Goal: Transaction & Acquisition: Book appointment/travel/reservation

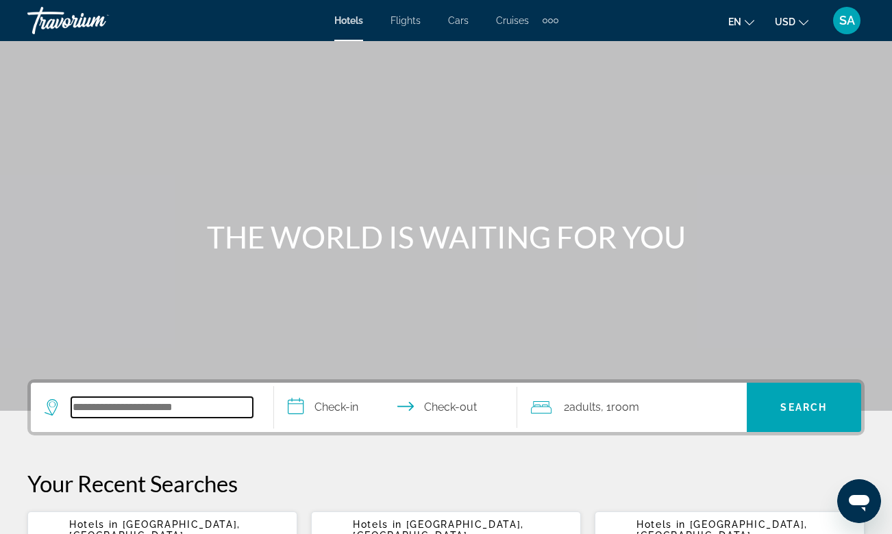
click at [111, 415] on input "Search hotel destination" at bounding box center [162, 407] width 182 height 21
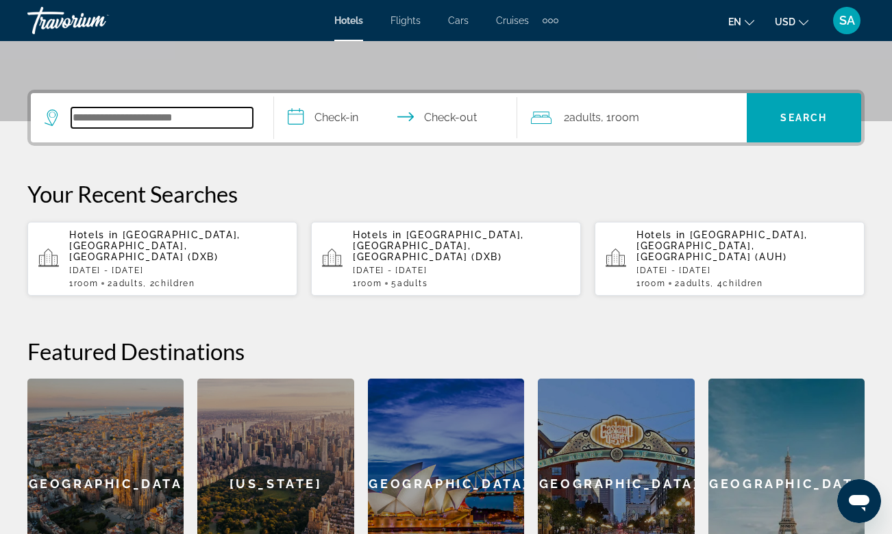
scroll to position [335, 0]
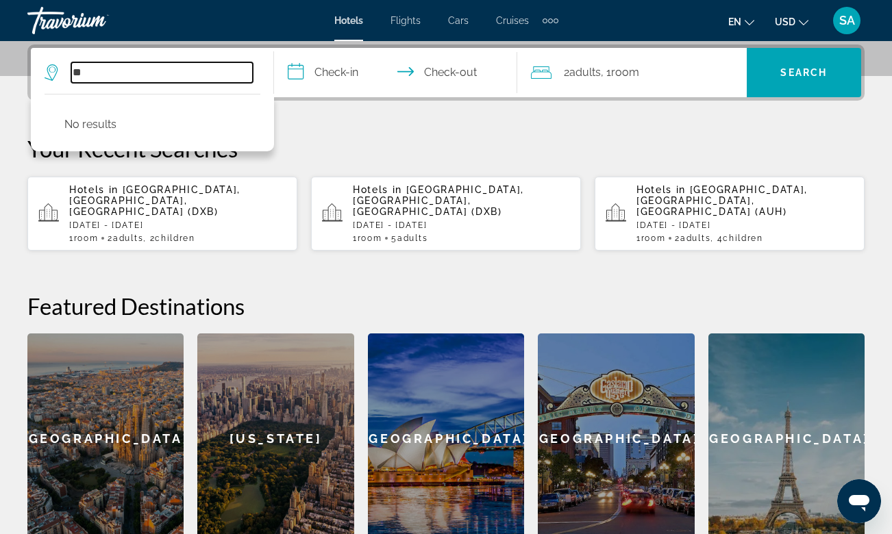
type input "*"
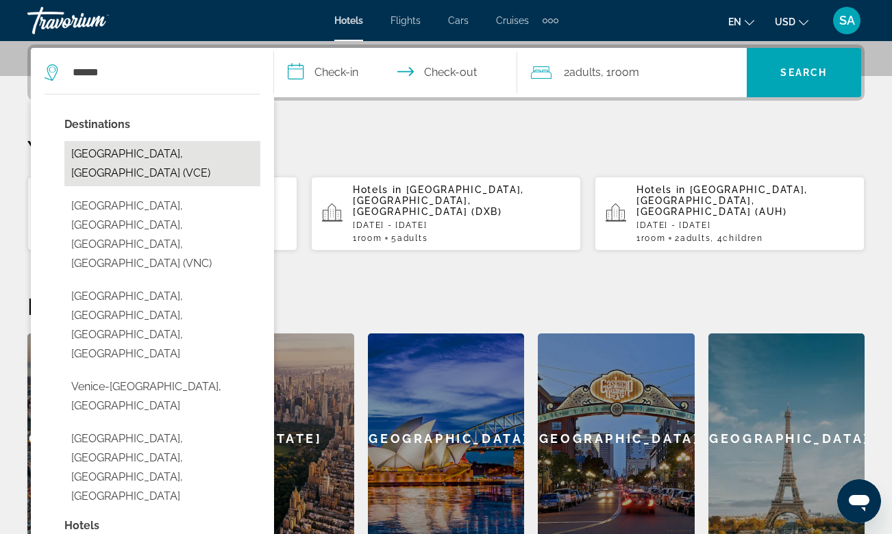
click at [95, 149] on button "[GEOGRAPHIC_DATA], [GEOGRAPHIC_DATA] (VCE)" at bounding box center [162, 163] width 196 height 45
type input "**********"
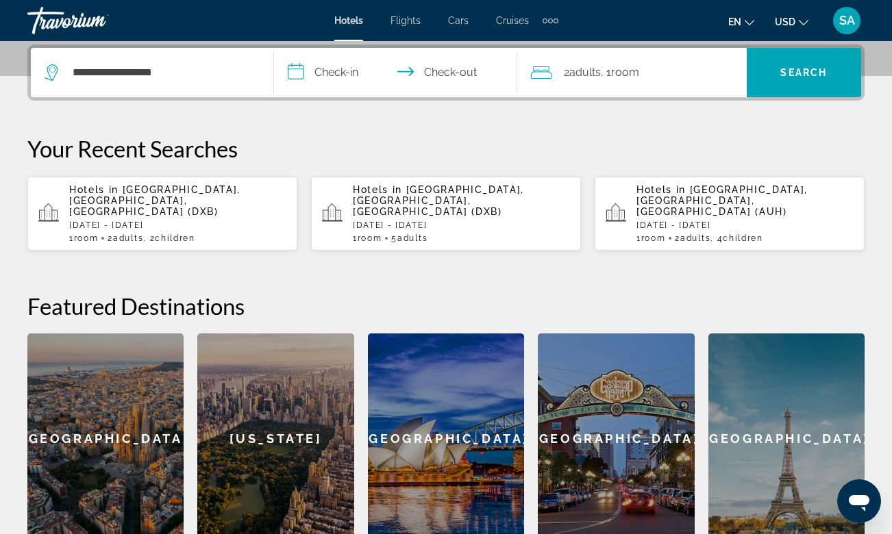
click at [340, 66] on input "**********" at bounding box center [398, 74] width 249 height 53
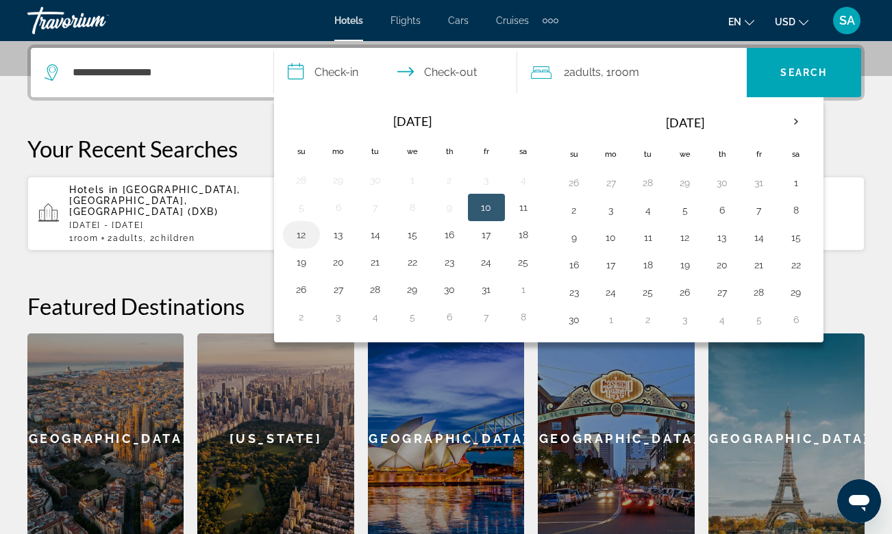
click at [301, 234] on button "12" at bounding box center [301, 234] width 22 height 19
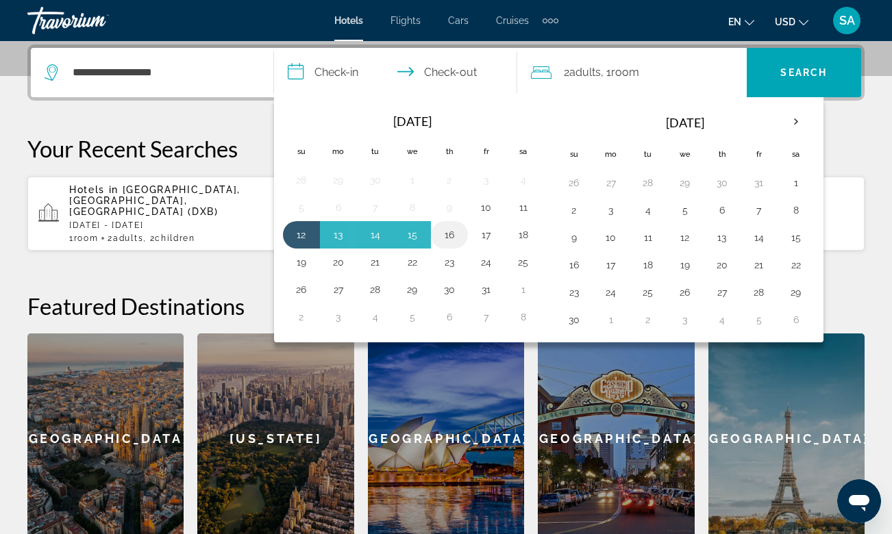
click at [447, 234] on button "16" at bounding box center [449, 234] width 22 height 19
type input "**********"
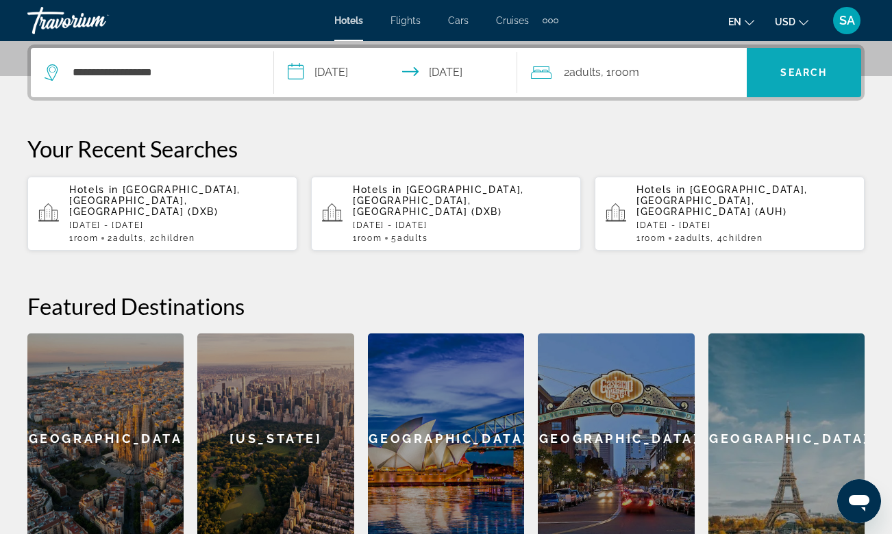
click at [806, 71] on span "Search" at bounding box center [803, 72] width 47 height 11
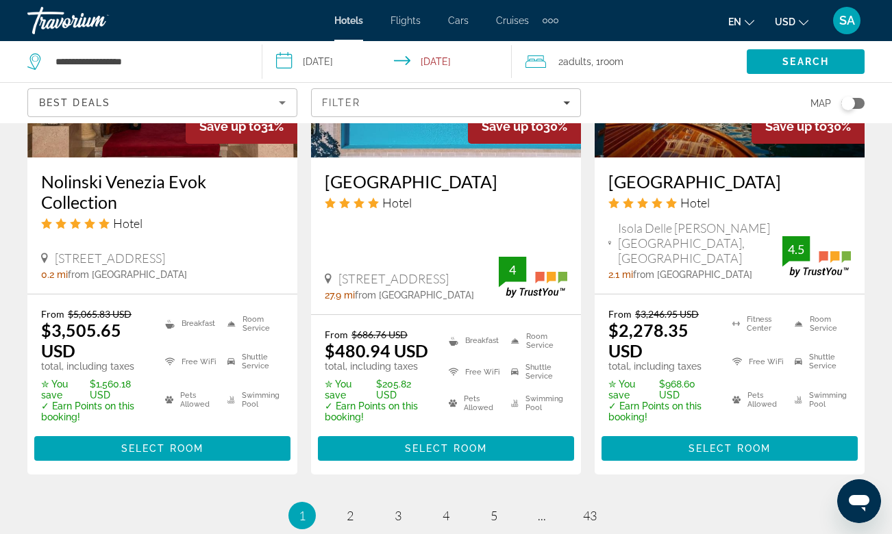
scroll to position [1914, 0]
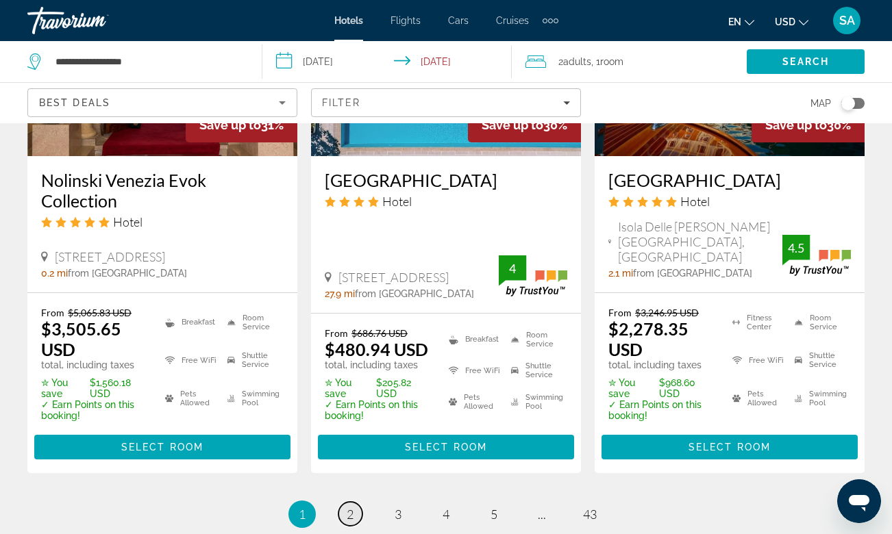
click at [351, 507] on span "2" at bounding box center [350, 514] width 7 height 15
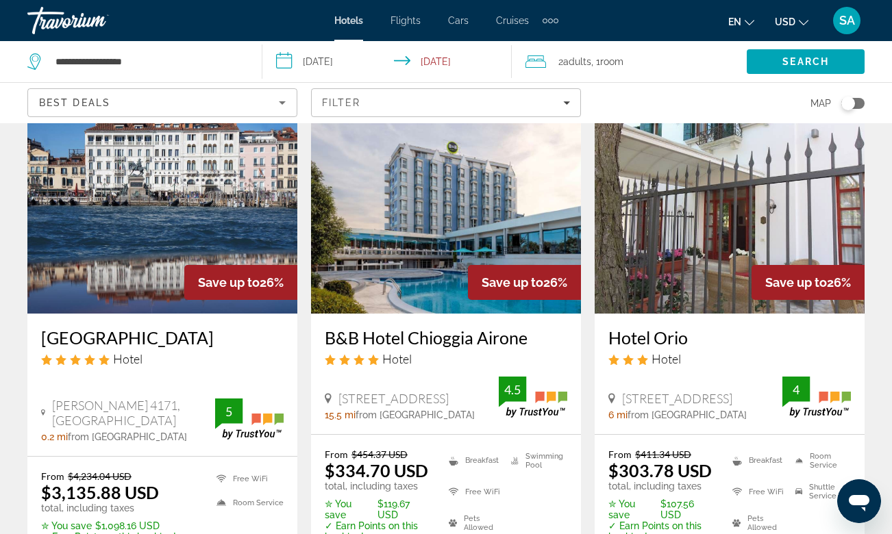
scroll to position [1269, 0]
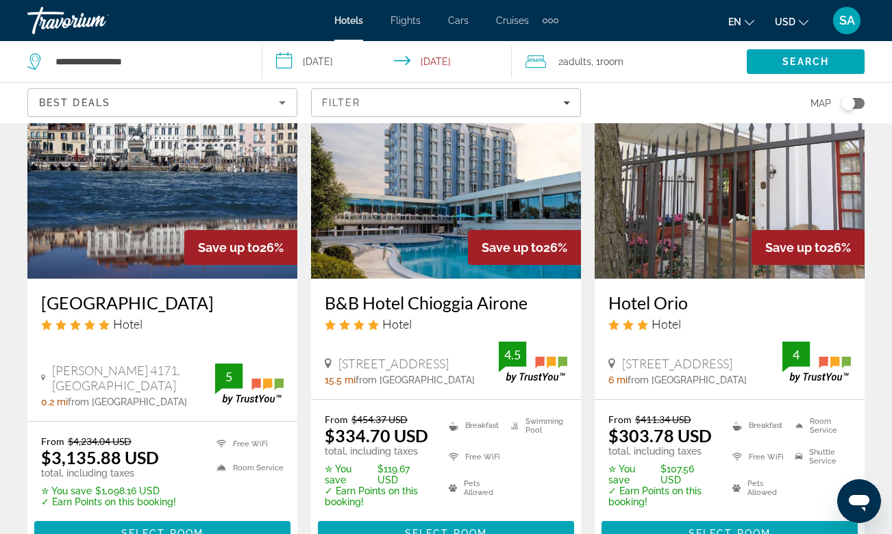
click at [432, 293] on h3 "B&B Hotel Chioggia Airone" at bounding box center [446, 303] width 242 height 21
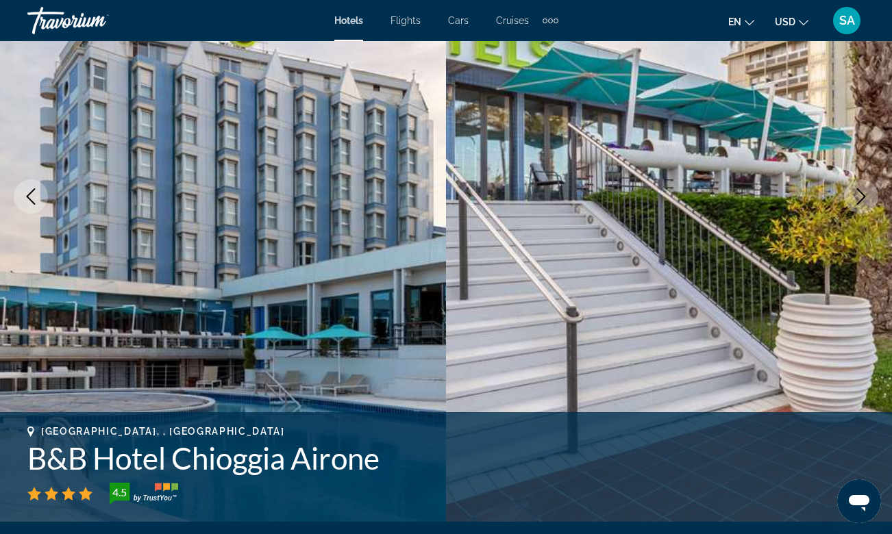
scroll to position [282, 0]
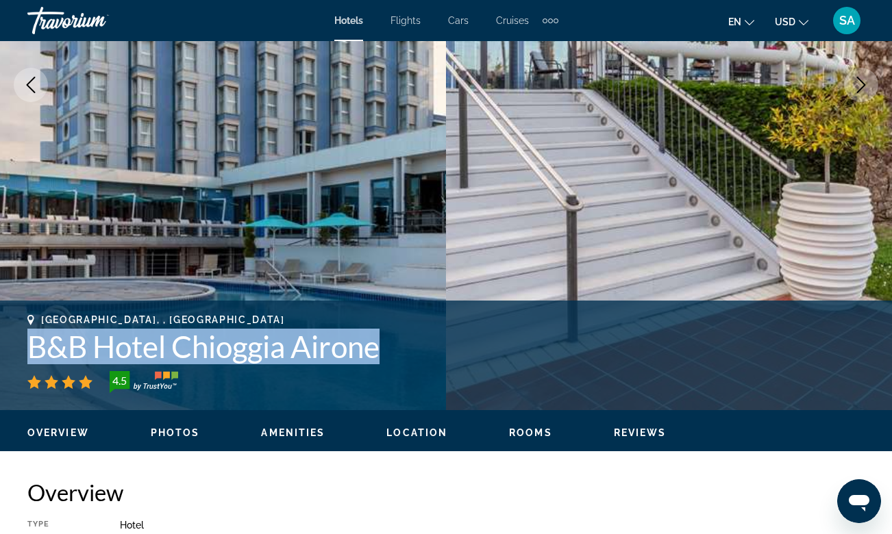
drag, startPoint x: 32, startPoint y: 348, endPoint x: 382, endPoint y: 358, distance: 350.9
click at [382, 358] on h1 "B&B Hotel Chioggia Airone" at bounding box center [445, 347] width 837 height 36
copy h1 "B&B Hotel Chioggia Airone"
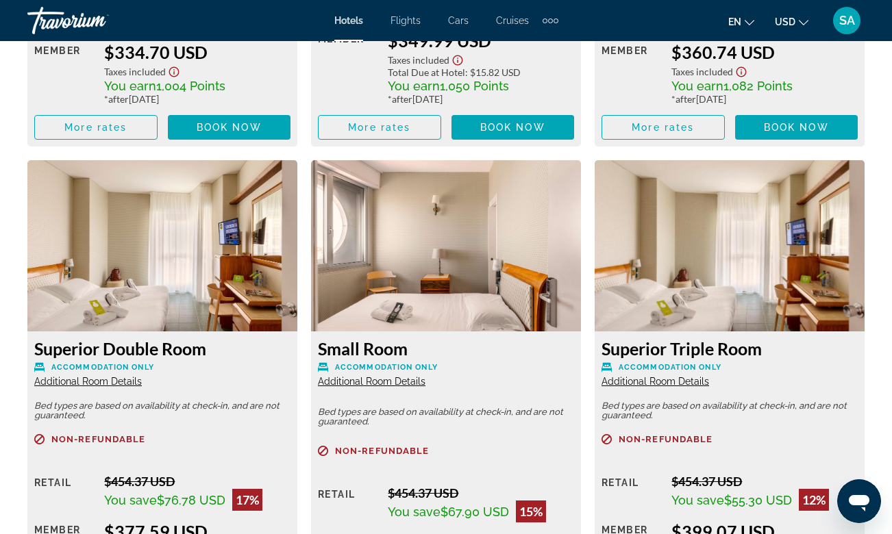
scroll to position [2519, 0]
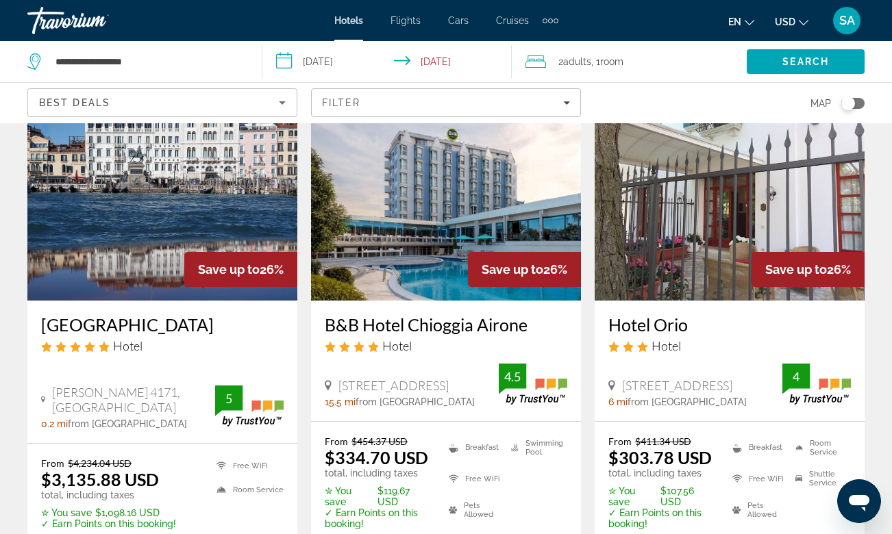
scroll to position [1228, 0]
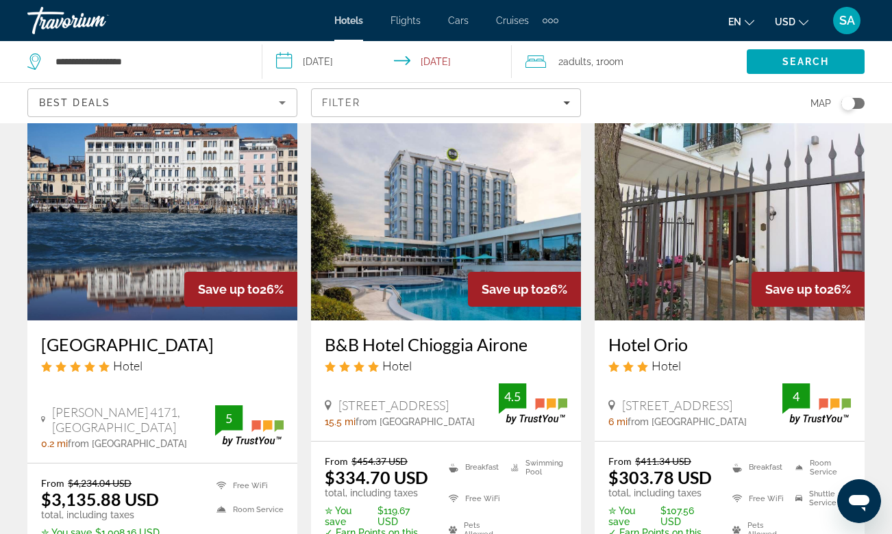
click at [354, 334] on h3 "B&B Hotel Chioggia Airone" at bounding box center [446, 344] width 242 height 21
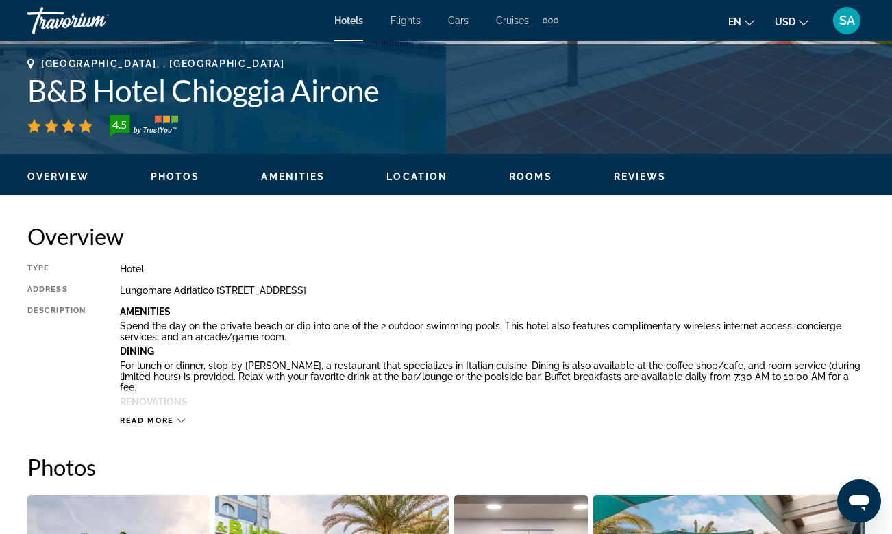
scroll to position [620, 0]
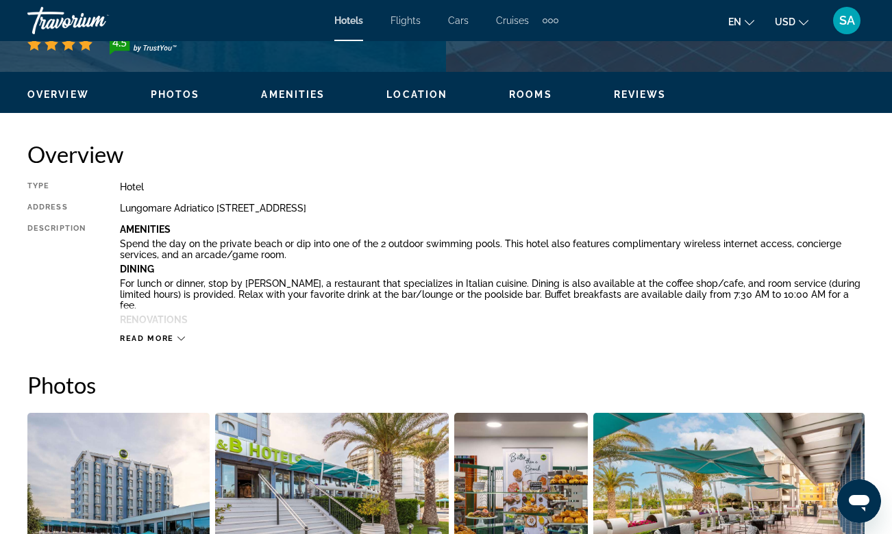
click at [169, 336] on span "Read more" at bounding box center [147, 338] width 54 height 9
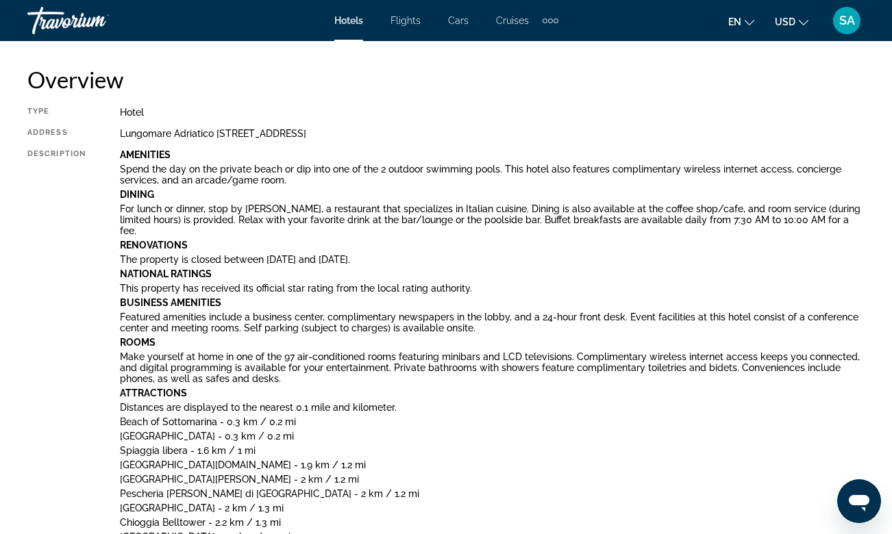
scroll to position [667, 0]
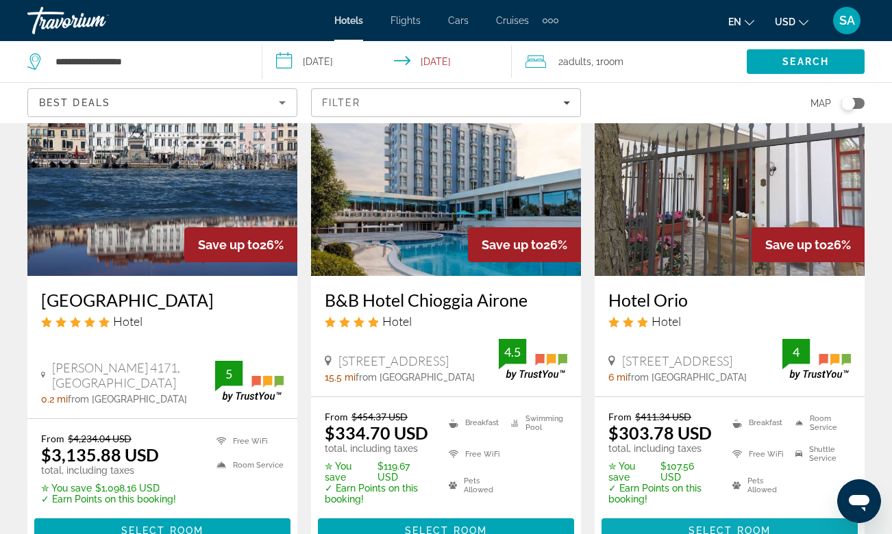
scroll to position [1264, 0]
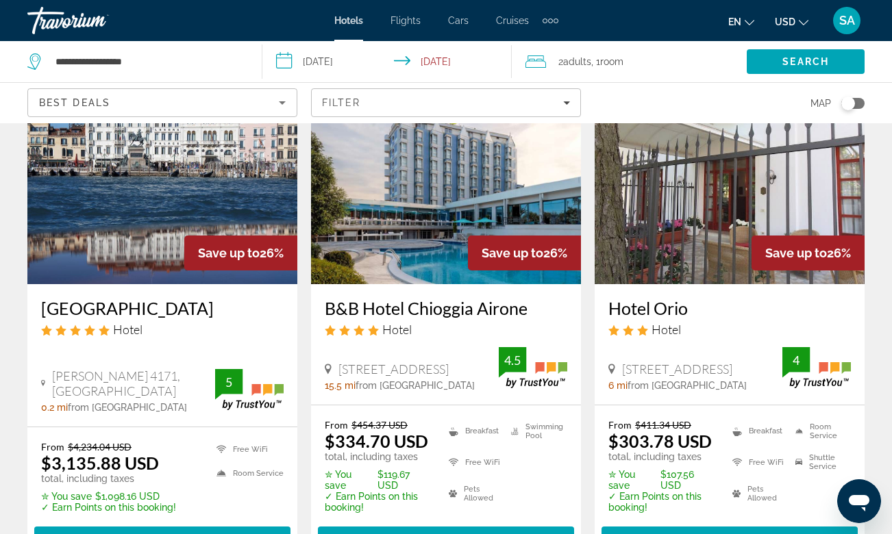
drag, startPoint x: 609, startPoint y: 265, endPoint x: 638, endPoint y: 265, distance: 29.5
click at [652, 298] on h3 "Hotel Orio" at bounding box center [729, 308] width 242 height 21
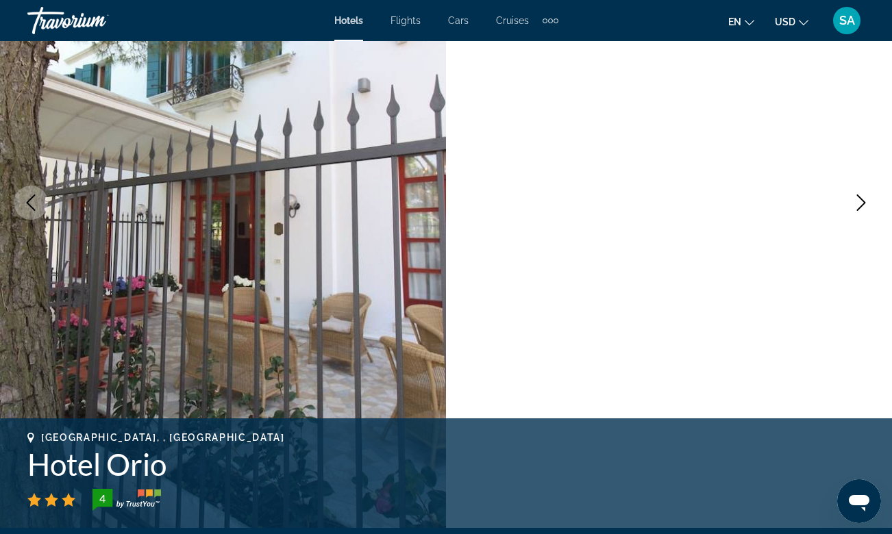
scroll to position [462, 0]
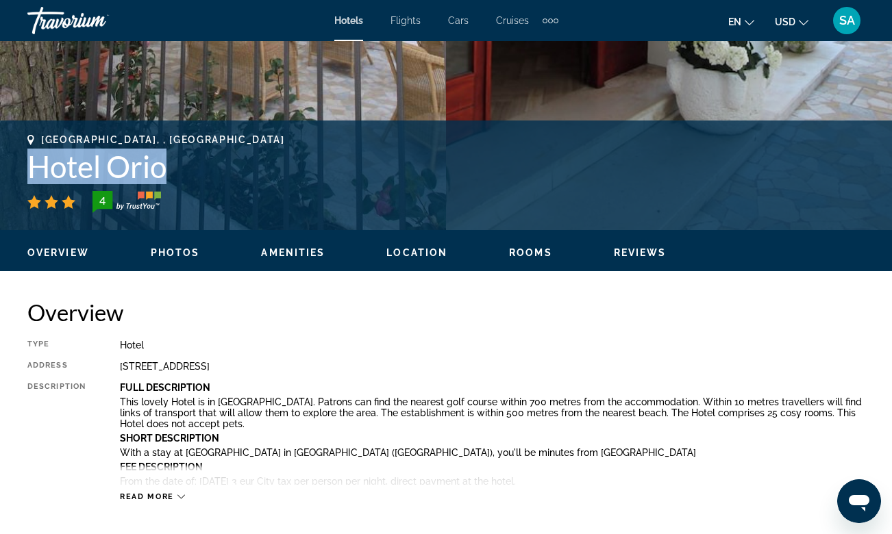
drag, startPoint x: 30, startPoint y: 168, endPoint x: 166, endPoint y: 174, distance: 135.8
click at [166, 174] on h1 "Hotel Orio" at bounding box center [445, 167] width 837 height 36
copy h1 "Hotel Orio"
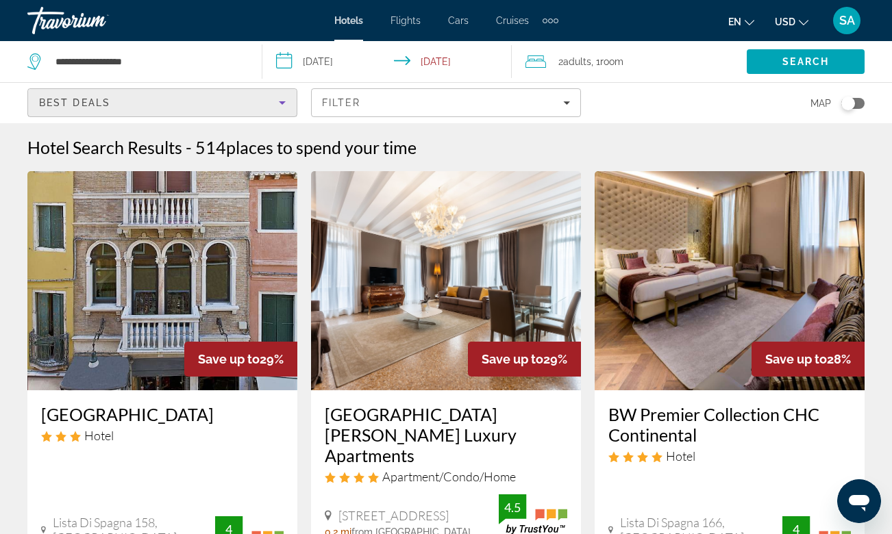
click at [280, 101] on icon "Sort by" at bounding box center [282, 103] width 16 height 16
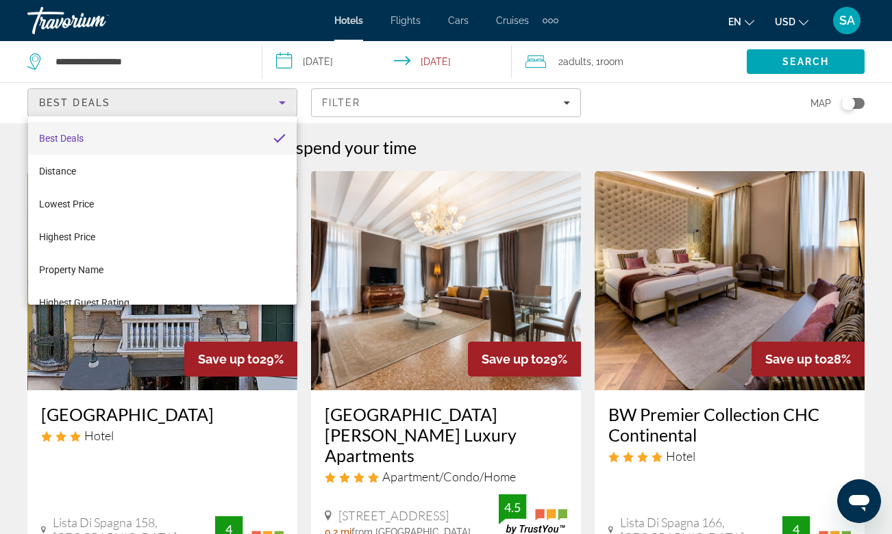
click at [280, 101] on div at bounding box center [446, 267] width 892 height 534
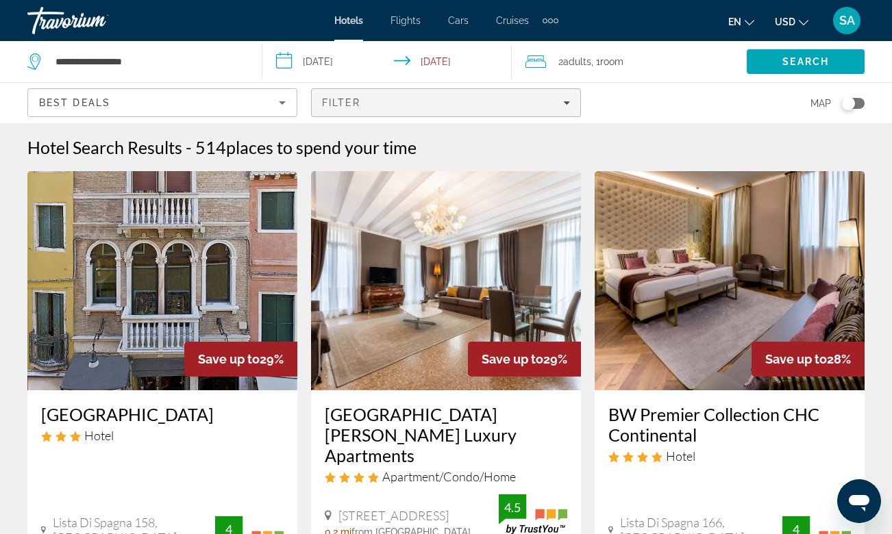
click at [567, 104] on icon "Filters" at bounding box center [566, 102] width 7 height 3
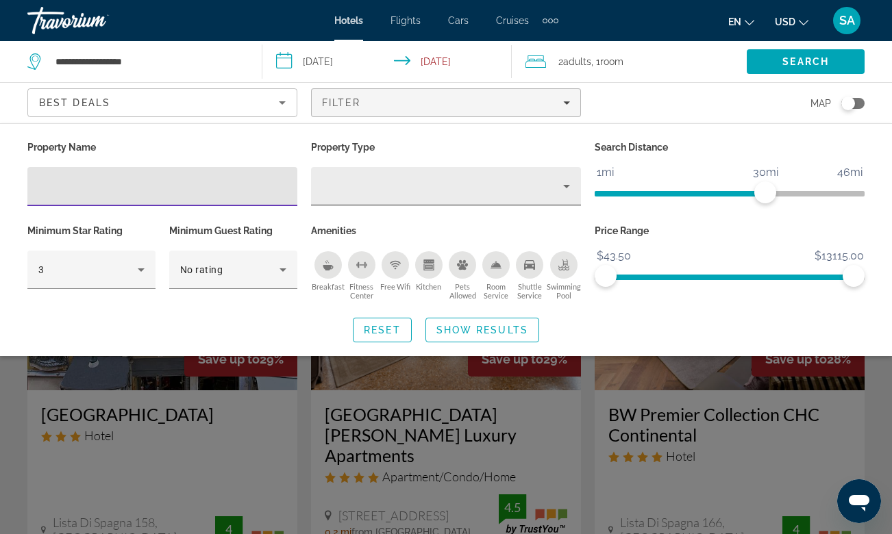
click at [565, 184] on icon "Property type" at bounding box center [566, 186] width 16 height 16
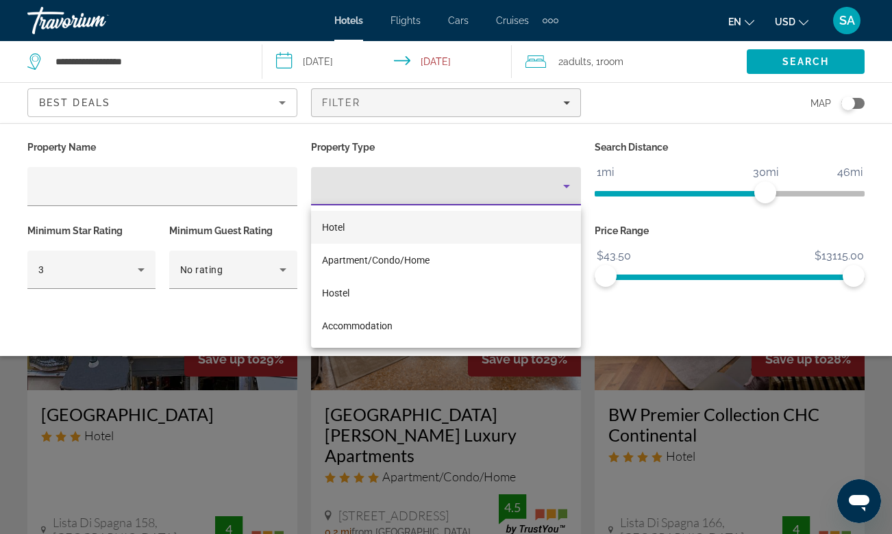
click at [344, 227] on span "Hotel" at bounding box center [333, 227] width 23 height 11
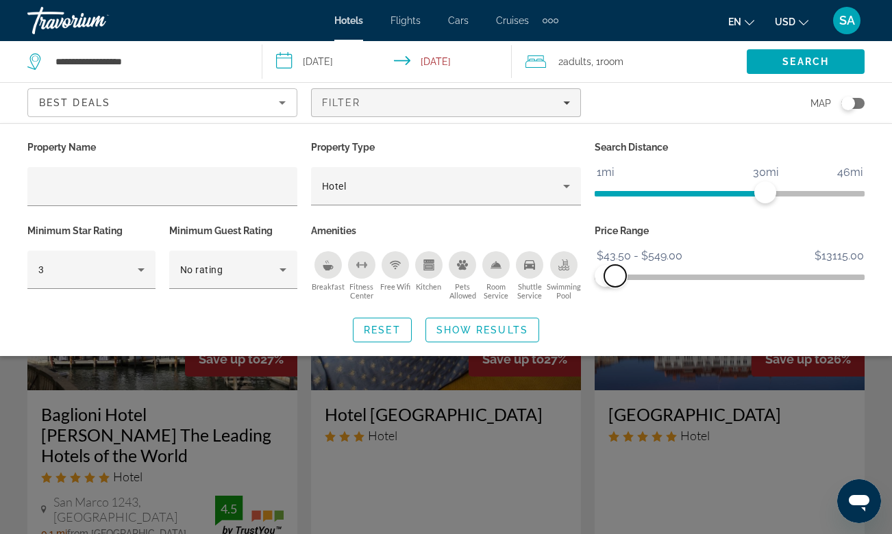
drag, startPoint x: 855, startPoint y: 277, endPoint x: 615, endPoint y: 273, distance: 239.8
click at [615, 273] on span "ngx-slider-max" at bounding box center [615, 276] width 22 height 22
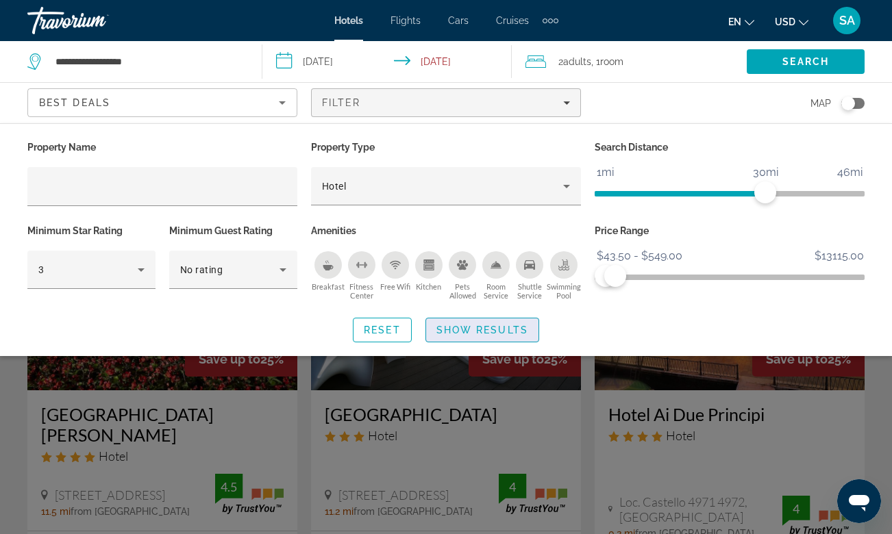
click at [495, 326] on span "Show Results" at bounding box center [482, 330] width 92 height 11
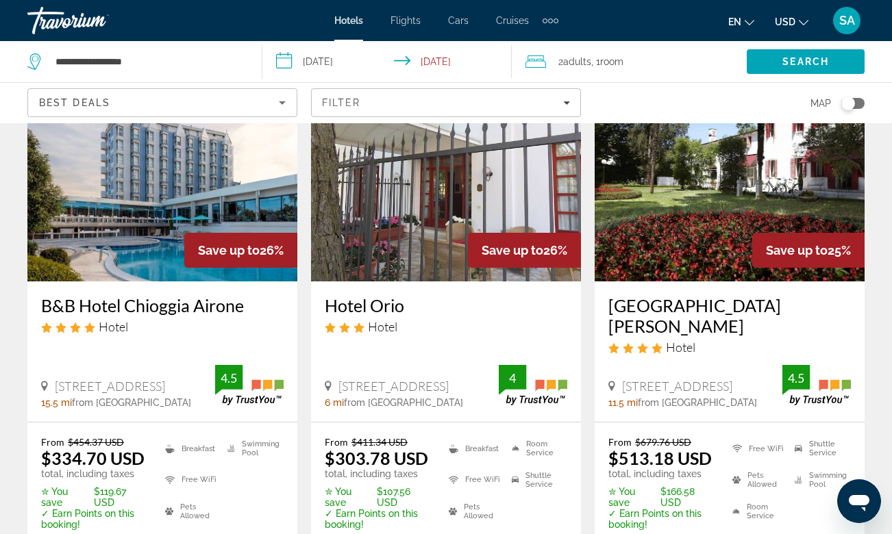
scroll to position [704, 0]
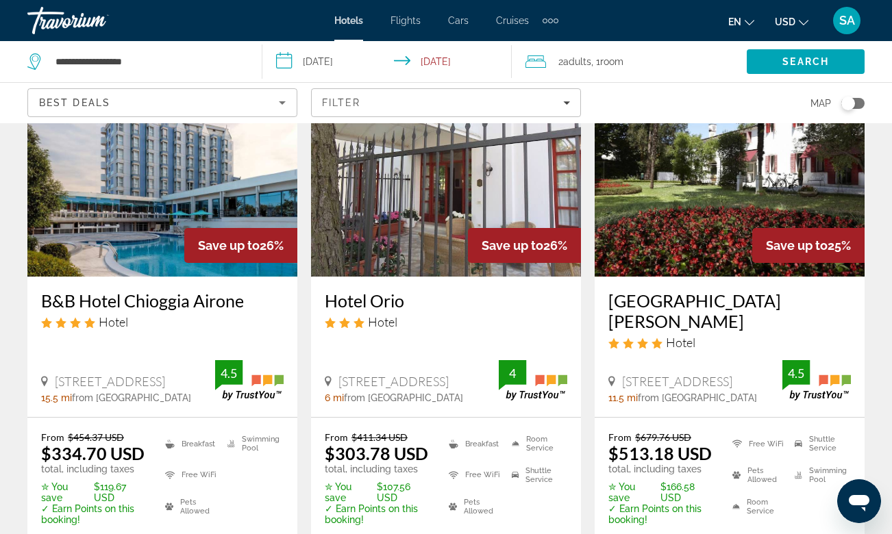
click at [364, 290] on h3 "Hotel Orio" at bounding box center [446, 300] width 242 height 21
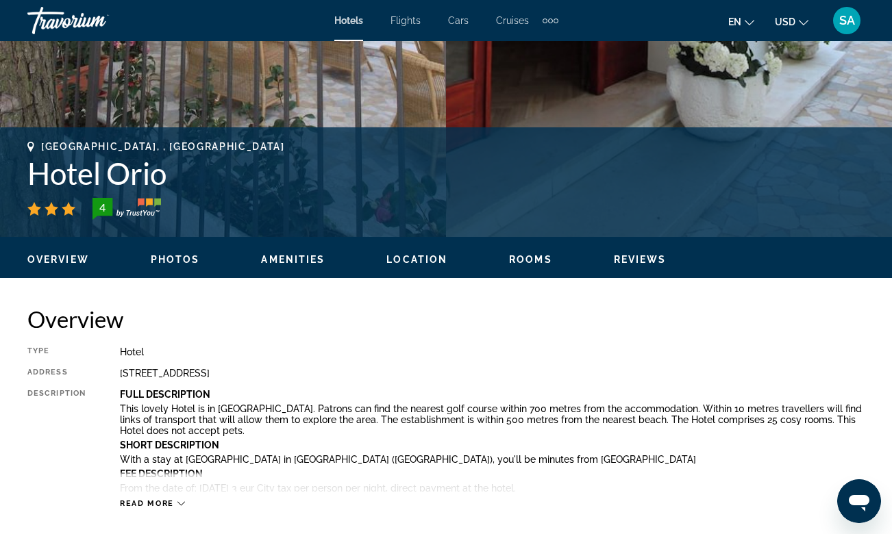
scroll to position [499, 0]
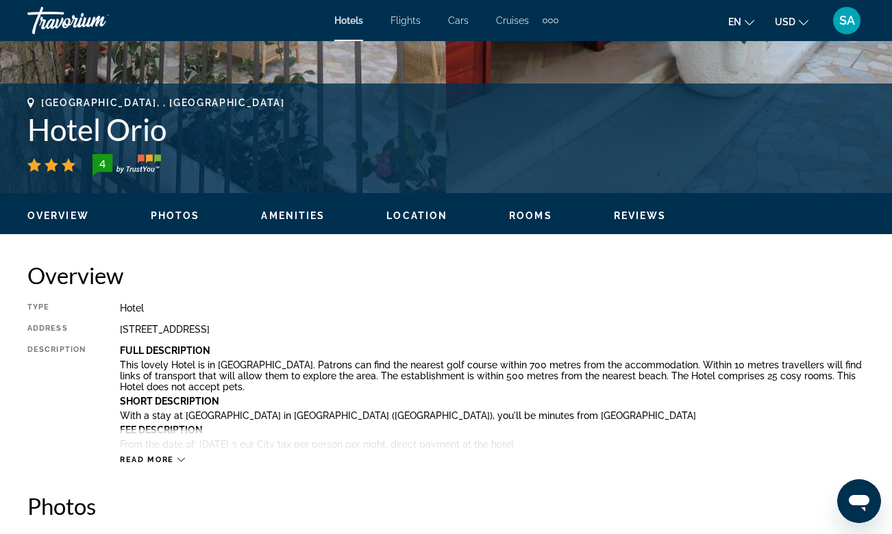
click at [145, 458] on span "Read more" at bounding box center [147, 460] width 54 height 9
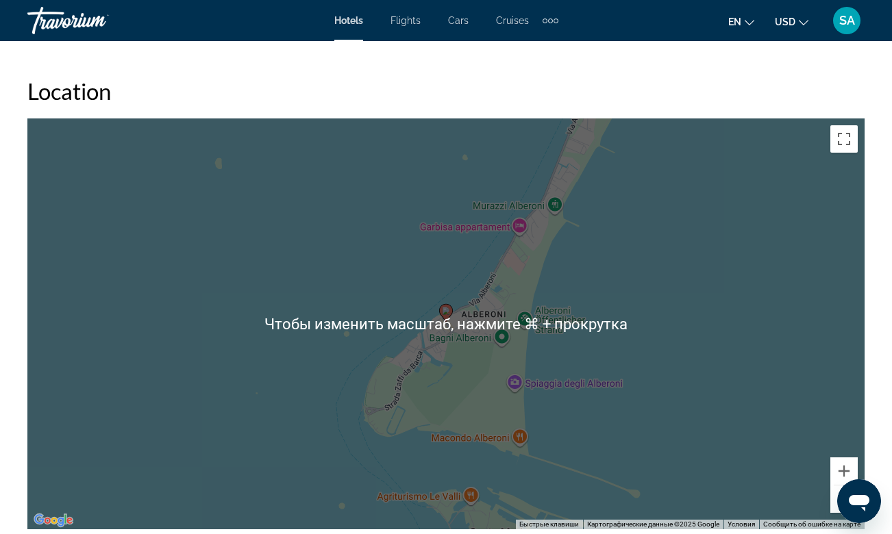
scroll to position [1704, 0]
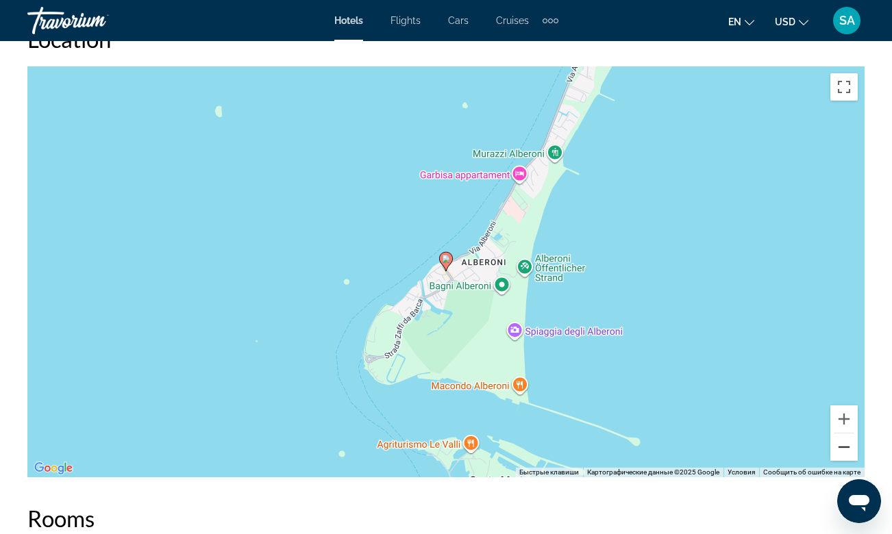
click at [841, 445] on button "Уменьшить" at bounding box center [843, 447] width 27 height 27
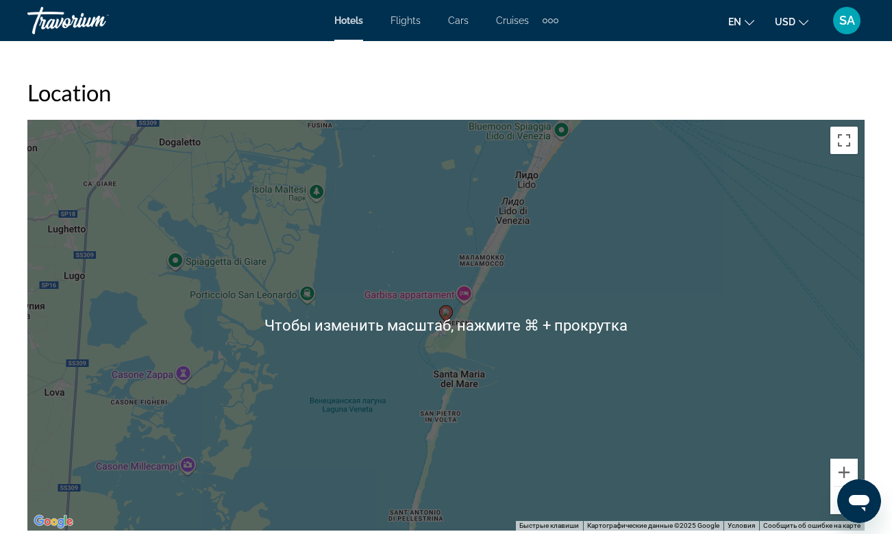
scroll to position [1656, 0]
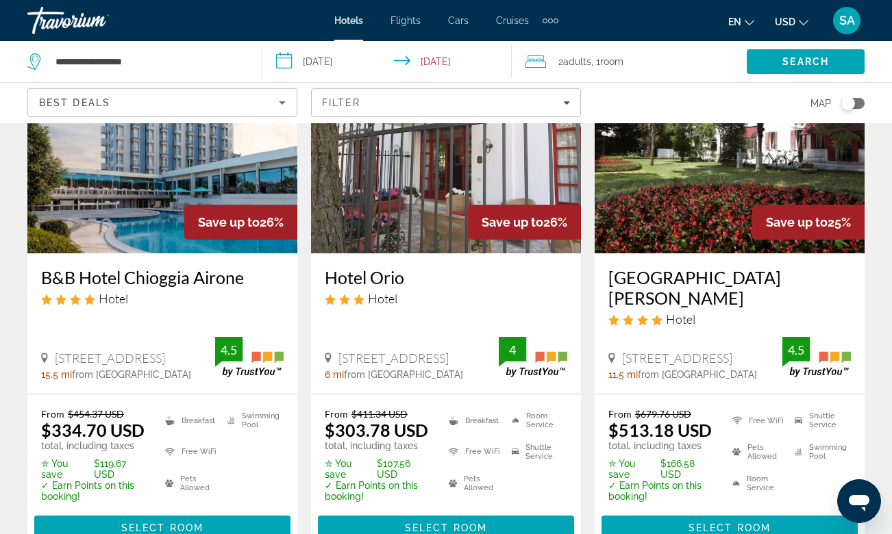
scroll to position [790, 0]
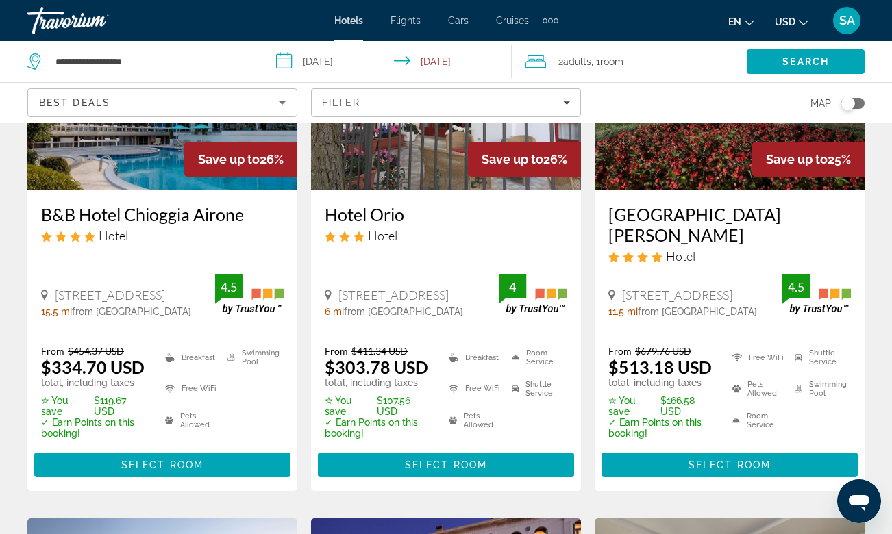
click at [116, 204] on h3 "B&B Hotel Chioggia Airone" at bounding box center [162, 214] width 242 height 21
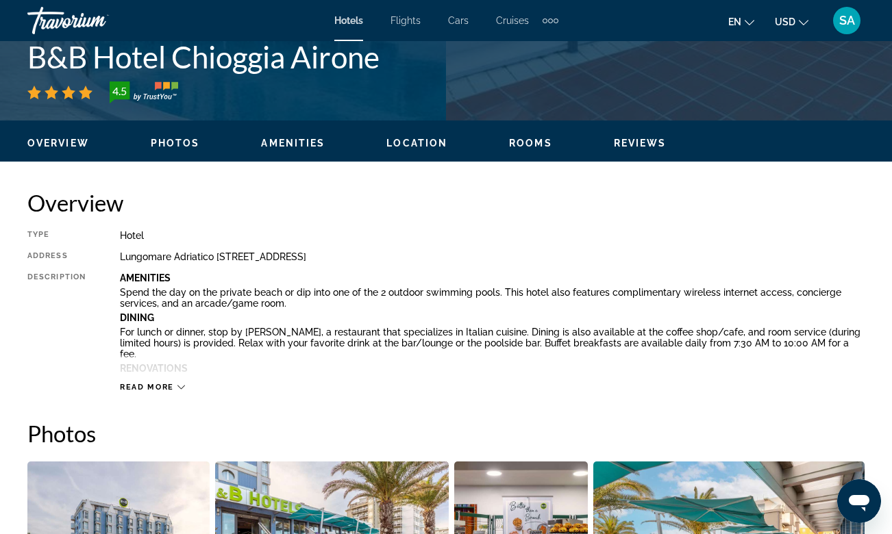
scroll to position [606, 0]
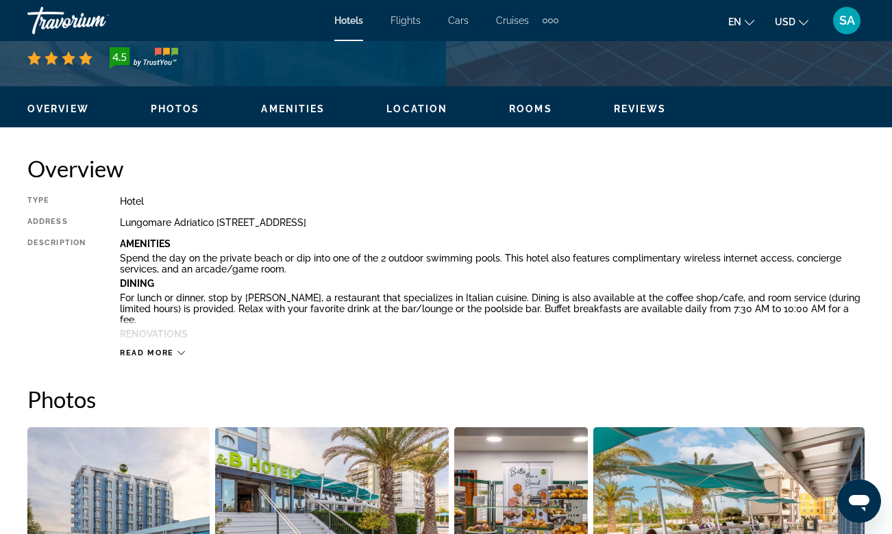
click at [151, 349] on span "Read more" at bounding box center [147, 353] width 54 height 9
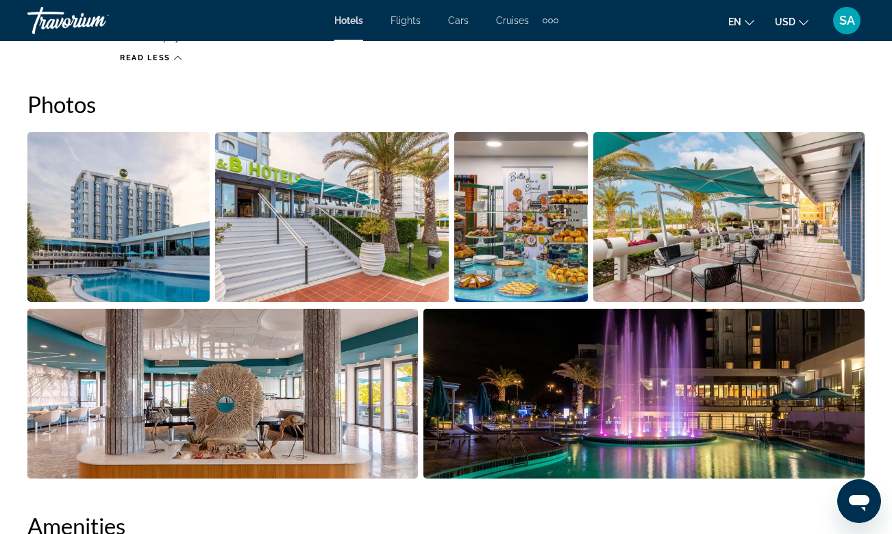
scroll to position [1805, 0]
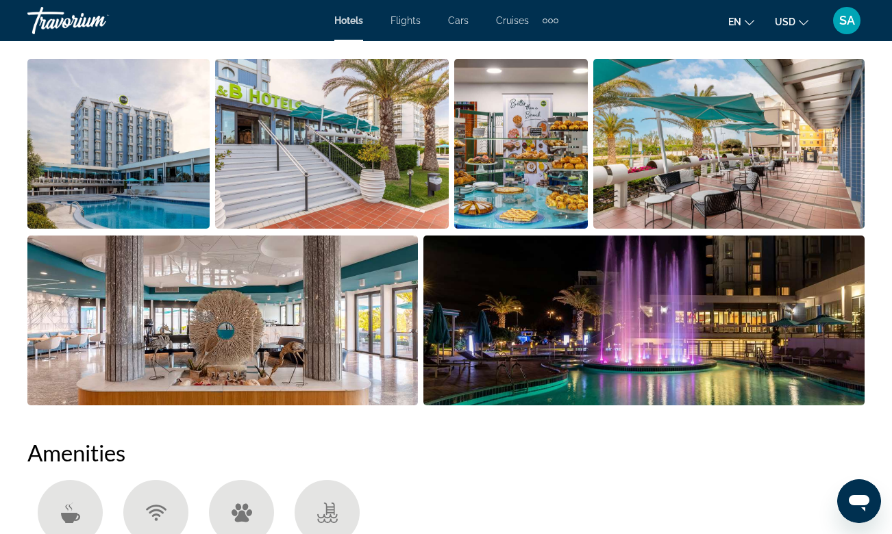
click at [679, 153] on img "Open full-screen image slider" at bounding box center [728, 144] width 271 height 170
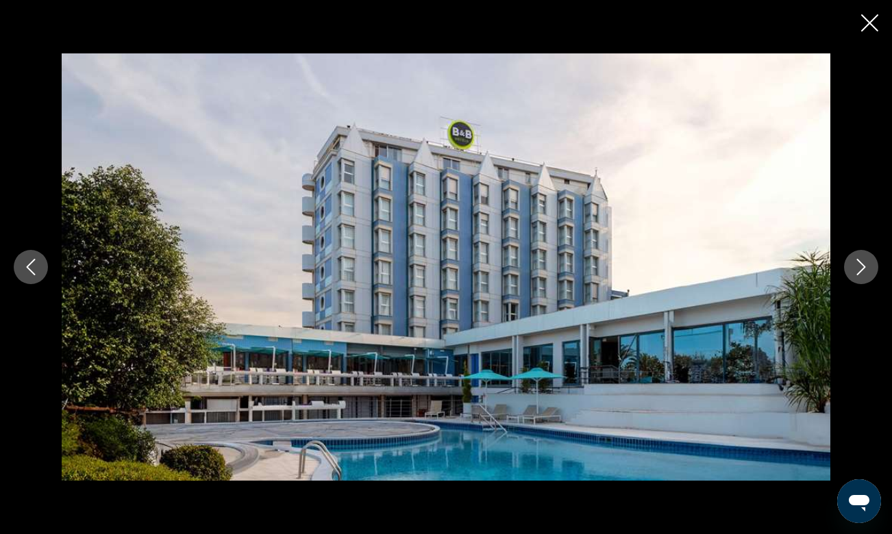
click at [856, 267] on icon "Next image" at bounding box center [861, 267] width 16 height 16
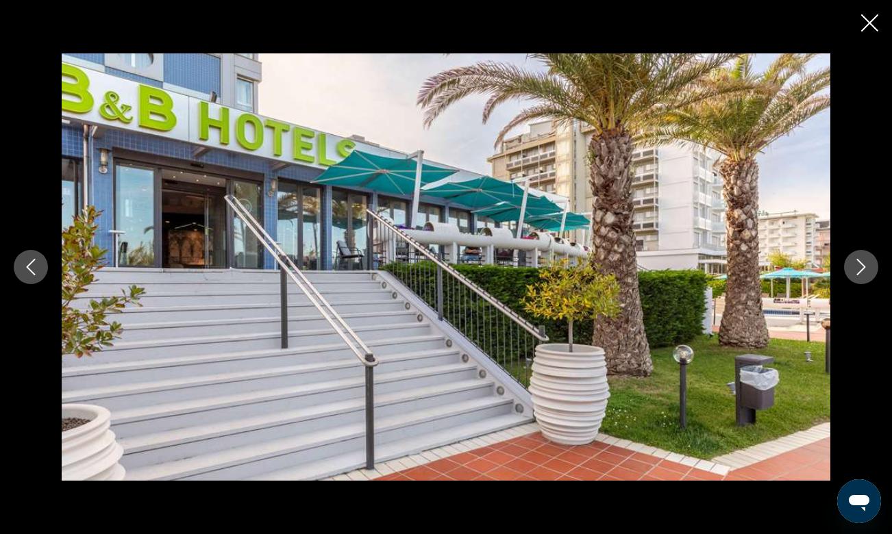
click at [856, 267] on icon "Next image" at bounding box center [861, 267] width 16 height 16
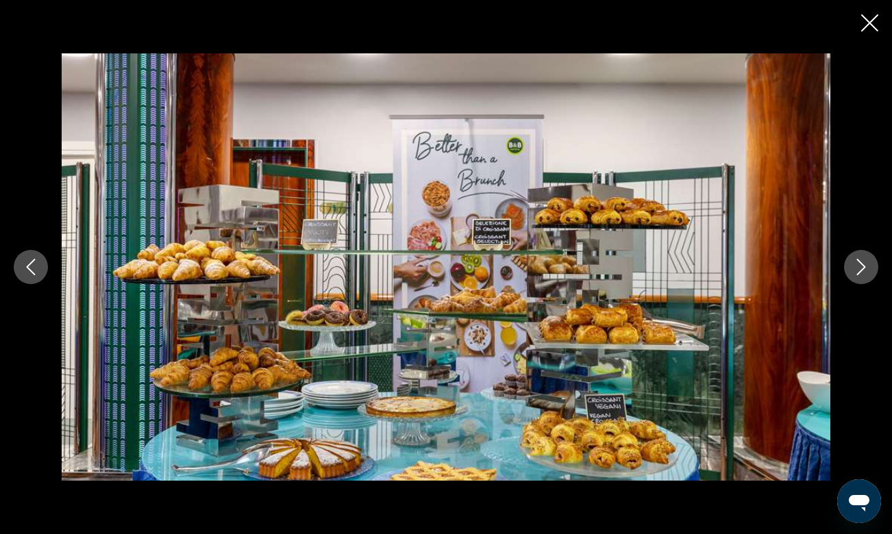
click at [856, 266] on icon "Next image" at bounding box center [861, 267] width 16 height 16
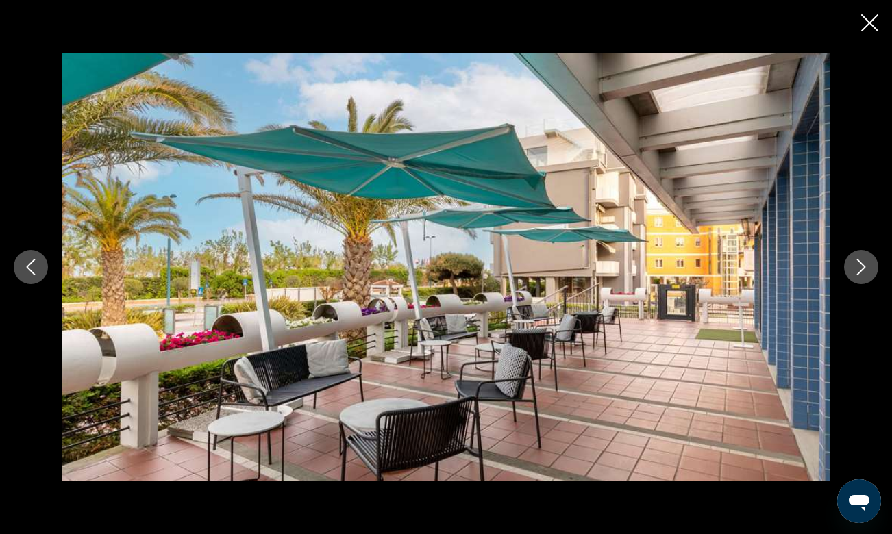
click at [856, 266] on icon "Next image" at bounding box center [861, 267] width 16 height 16
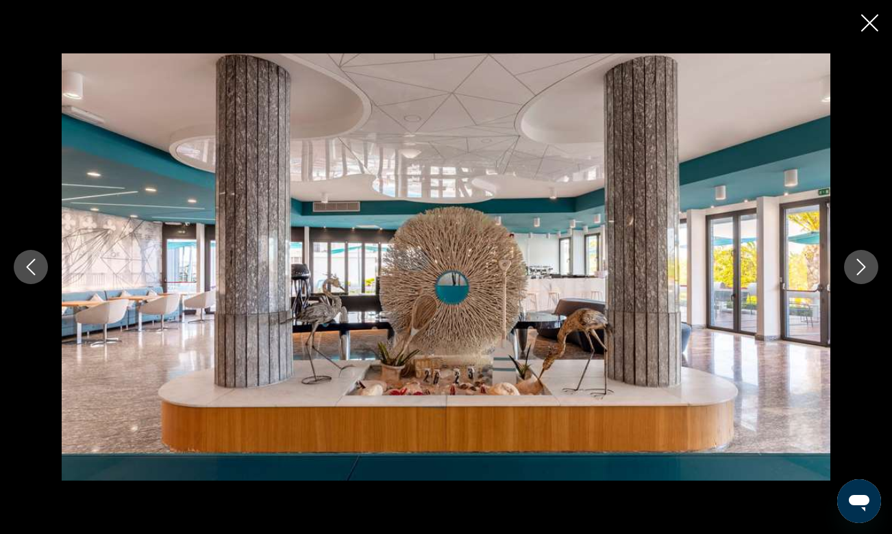
click at [856, 266] on icon "Next image" at bounding box center [861, 267] width 16 height 16
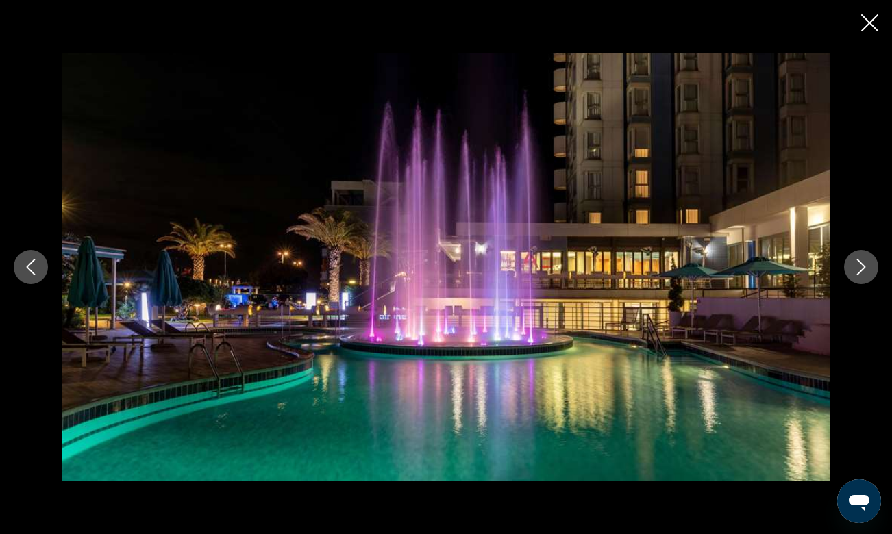
click at [856, 266] on icon "Next image" at bounding box center [861, 267] width 16 height 16
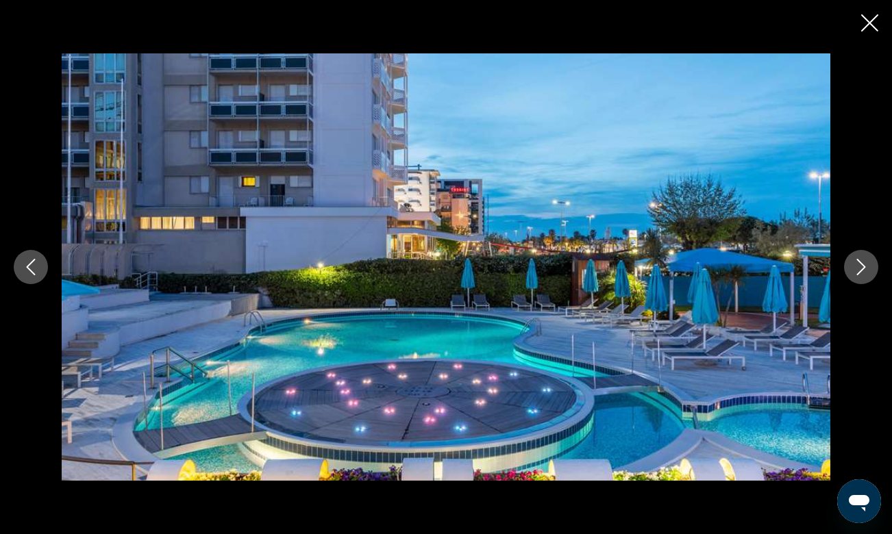
click at [856, 266] on icon "Next image" at bounding box center [861, 267] width 16 height 16
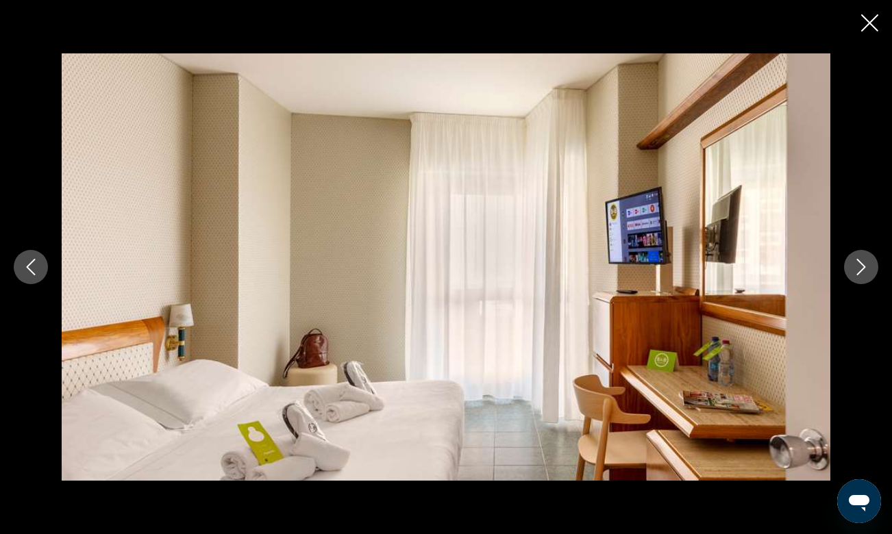
click at [856, 266] on icon "Next image" at bounding box center [861, 267] width 16 height 16
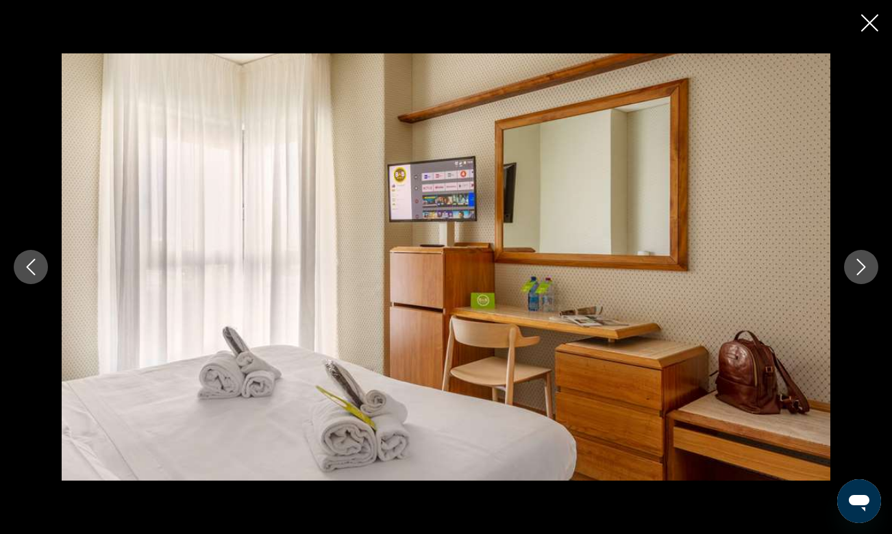
click at [872, 23] on icon "Close slideshow" at bounding box center [869, 22] width 17 height 17
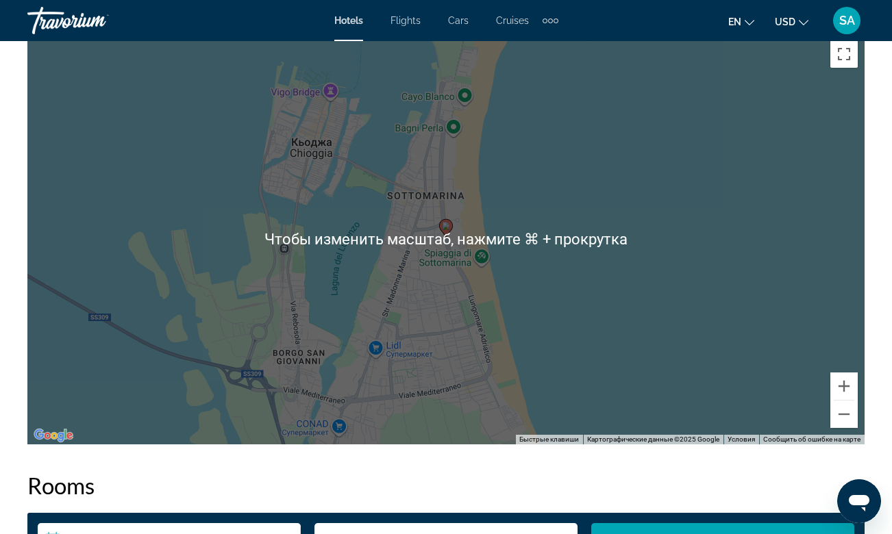
scroll to position [2420, 0]
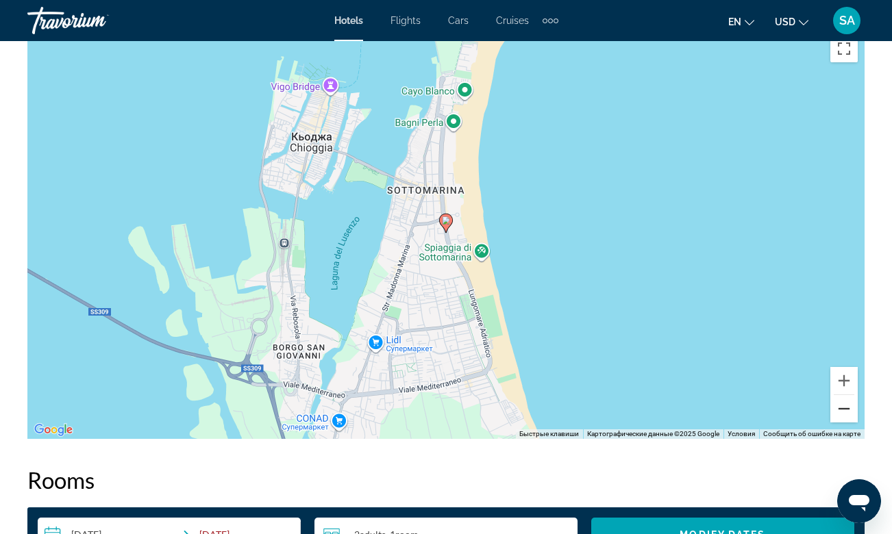
click at [838, 396] on button "Уменьшить" at bounding box center [843, 408] width 27 height 27
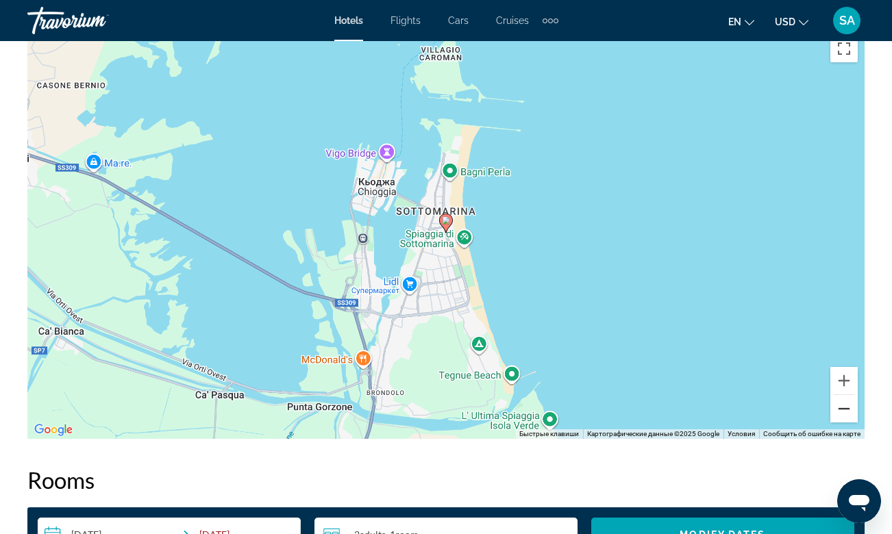
click at [838, 396] on button "Уменьшить" at bounding box center [843, 408] width 27 height 27
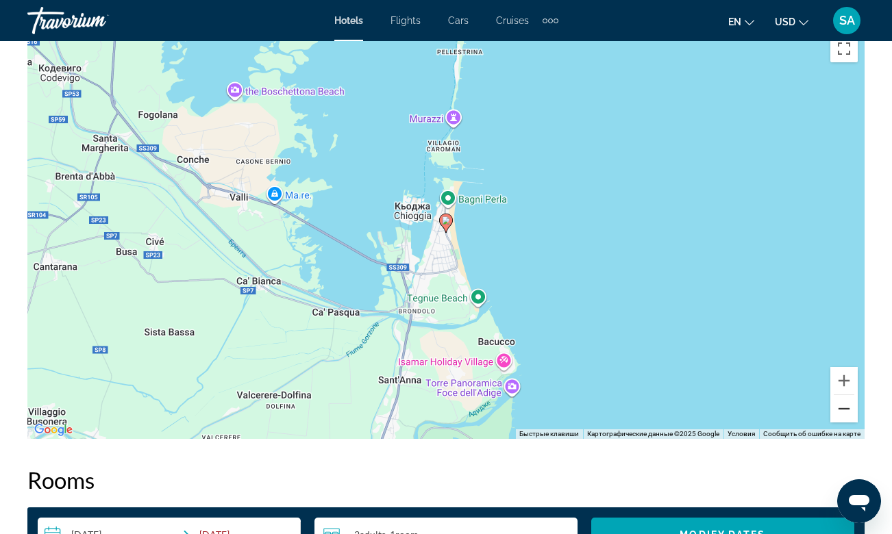
click at [842, 406] on button "Уменьшить" at bounding box center [843, 408] width 27 height 27
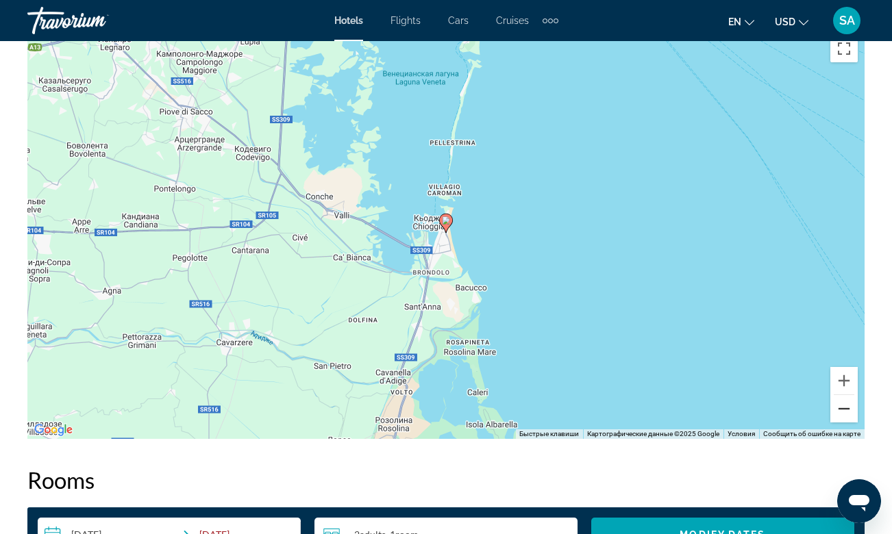
click at [843, 395] on button "Уменьшить" at bounding box center [843, 408] width 27 height 27
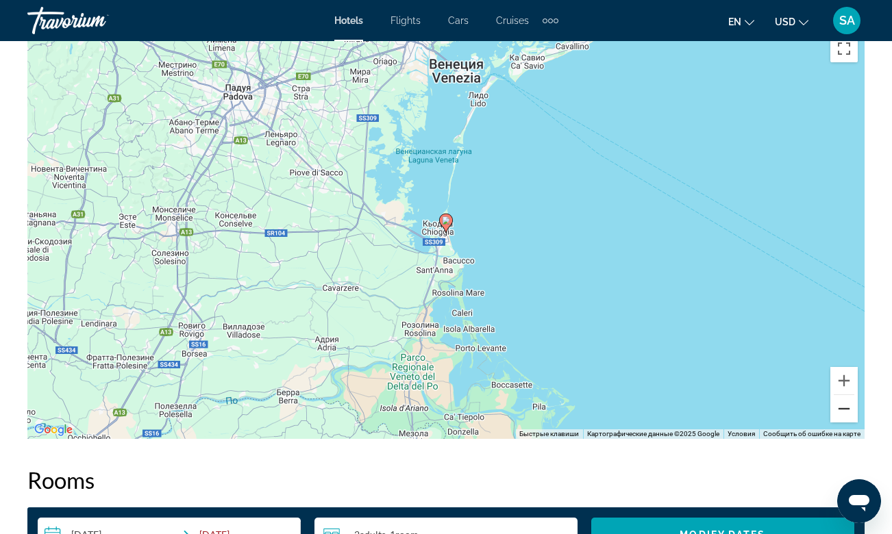
click at [843, 395] on button "Уменьшить" at bounding box center [843, 408] width 27 height 27
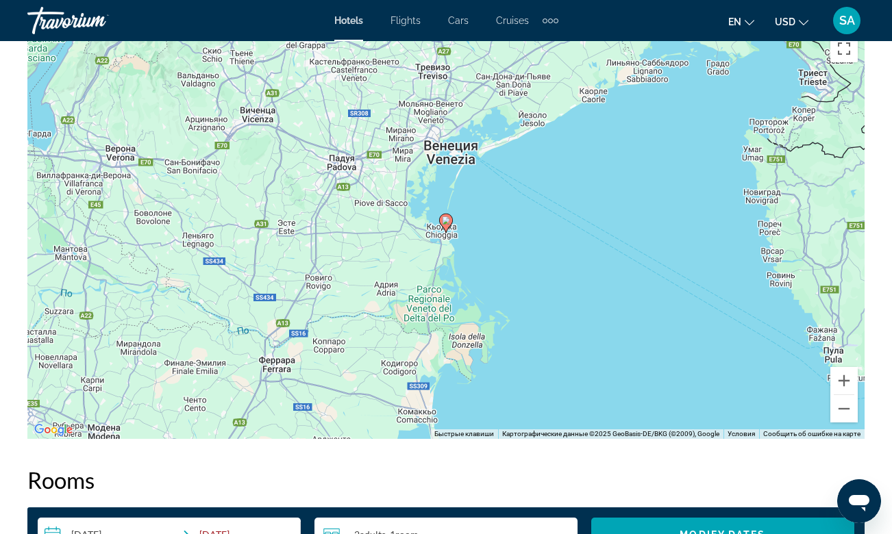
click at [436, 134] on div "Чтобы активировать перетаскивание с помощью клавиатуры, нажмите Alt + Ввод. Пос…" at bounding box center [445, 233] width 837 height 411
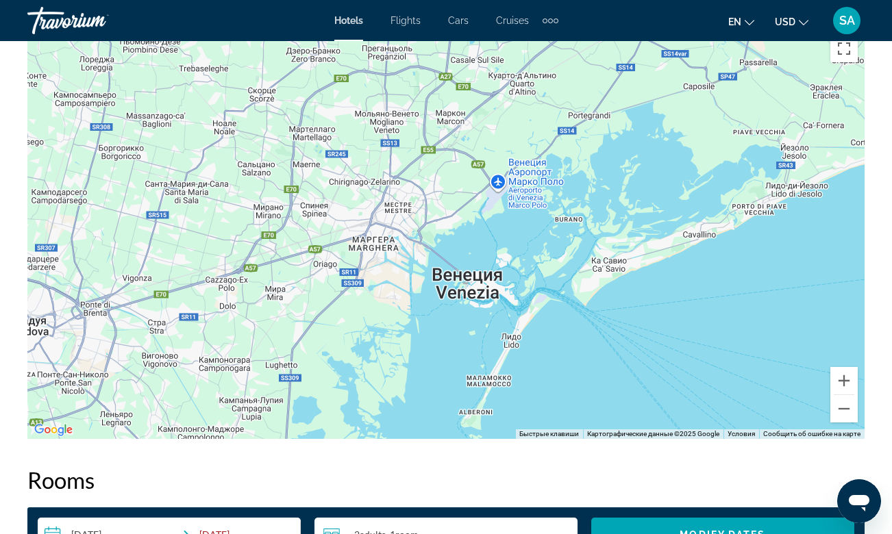
drag, startPoint x: 463, startPoint y: 82, endPoint x: 467, endPoint y: 265, distance: 182.9
click at [467, 265] on div "Чтобы активировать перетаскивание с помощью клавиатуры, нажмите Alt + Ввод. Пос…" at bounding box center [445, 233] width 837 height 411
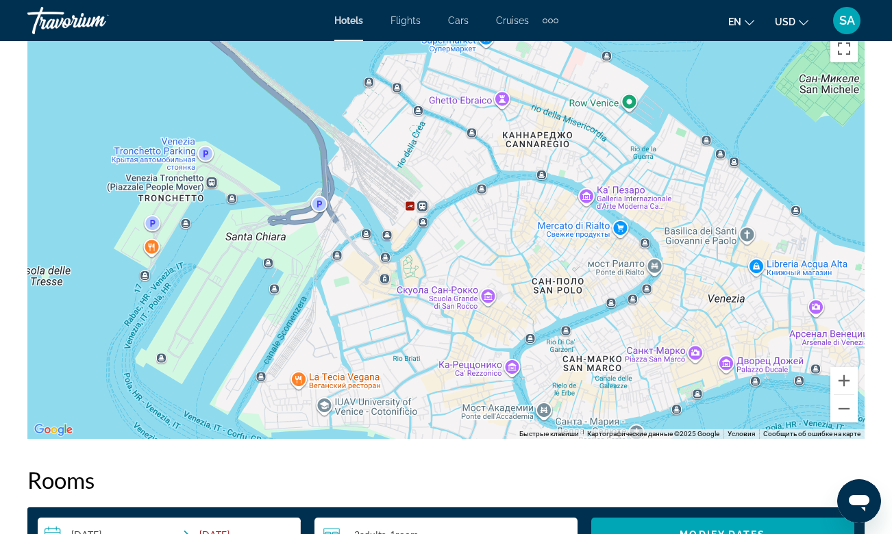
click at [488, 282] on div "Main content" at bounding box center [445, 233] width 837 height 411
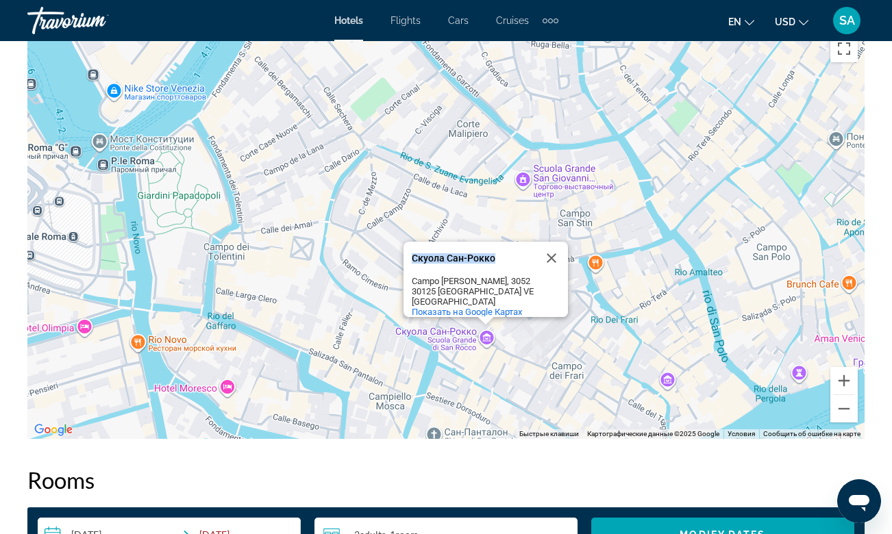
drag, startPoint x: 412, startPoint y: 238, endPoint x: 496, endPoint y: 236, distance: 84.3
click at [496, 253] on div "Скуола Сан-Рокко" at bounding box center [473, 258] width 123 height 10
click at [486, 325] on div "Скуола Сан-Рокко Скуола Сан-Рокко Campo S. Rocco, 3052 30125 Venezia VE Италия …" at bounding box center [445, 233] width 837 height 411
click at [477, 308] on span "Показать на Google Картах" at bounding box center [467, 313] width 110 height 10
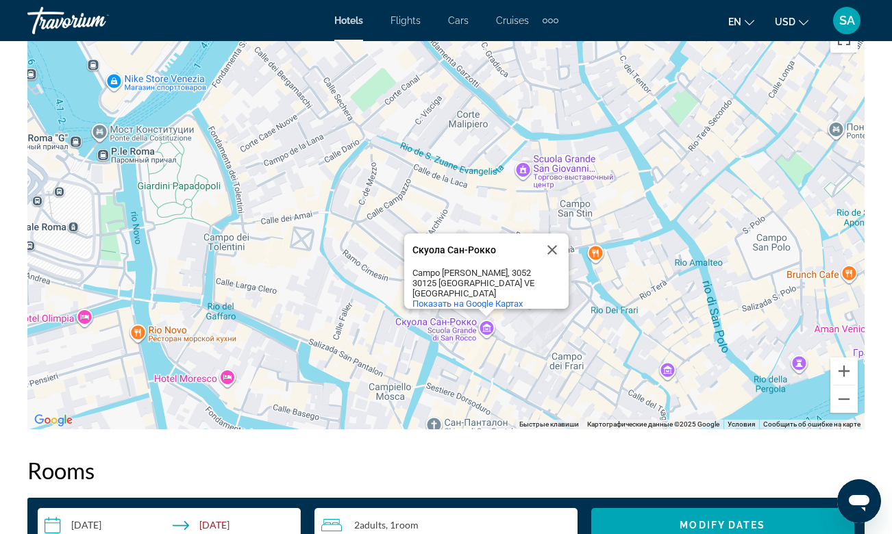
scroll to position [2429, 0]
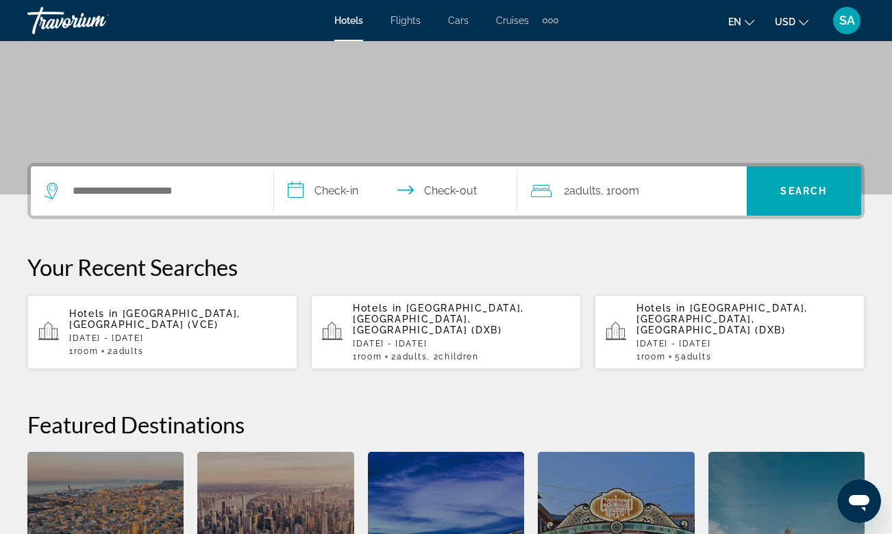
scroll to position [276, 0]
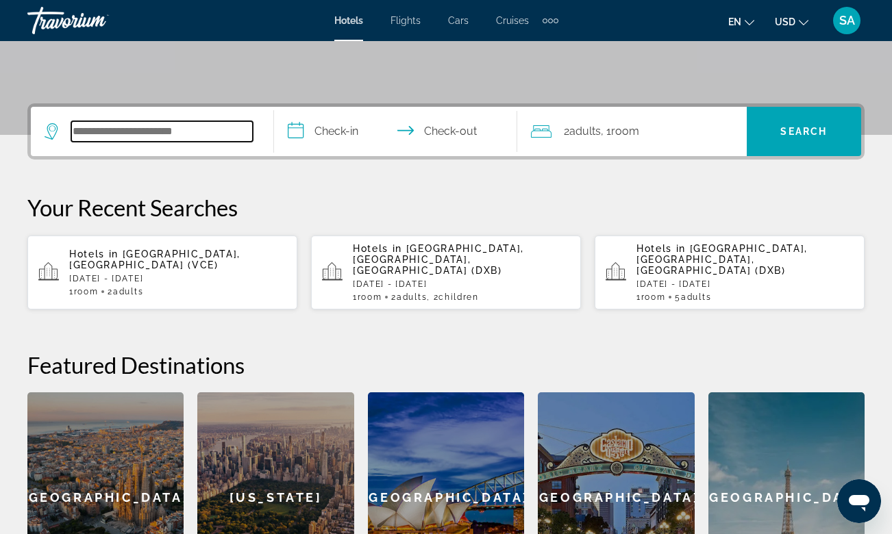
click at [140, 132] on input "Search hotel destination" at bounding box center [162, 131] width 182 height 21
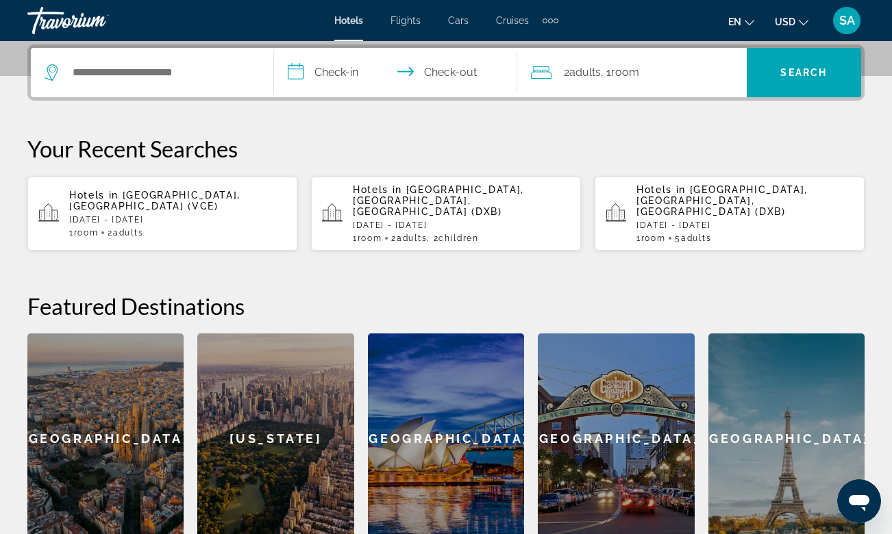
click at [127, 215] on p "Sun, 12 Oct - Thu, 16 Oct" at bounding box center [177, 220] width 217 height 10
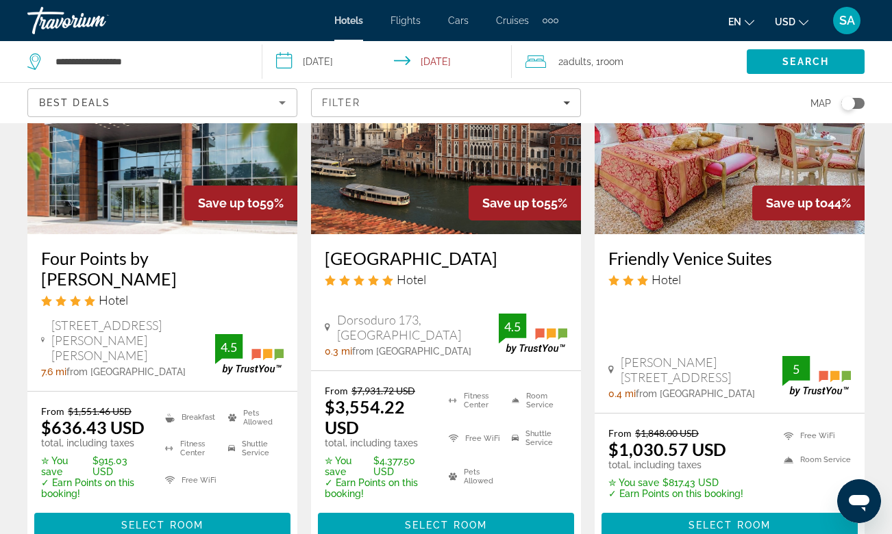
scroll to position [160, 0]
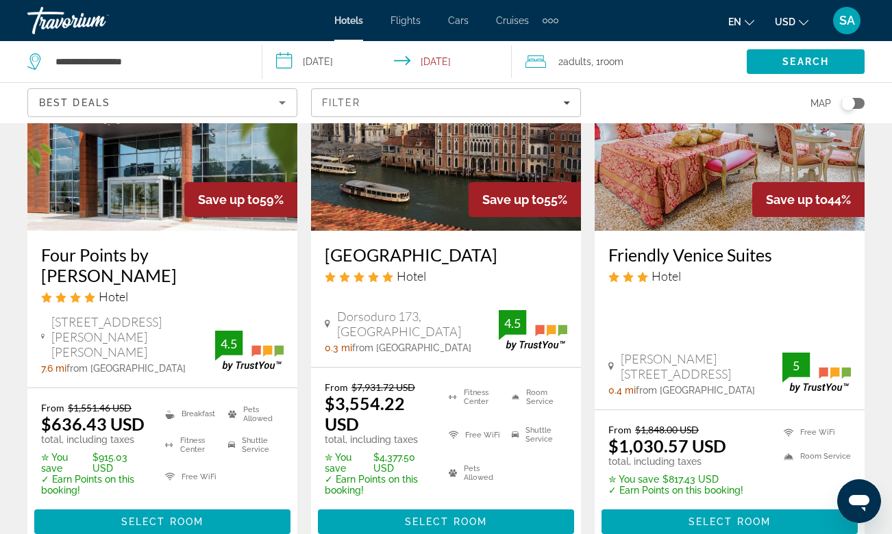
click at [45, 251] on h3 "Four Points by [PERSON_NAME]" at bounding box center [162, 265] width 242 height 41
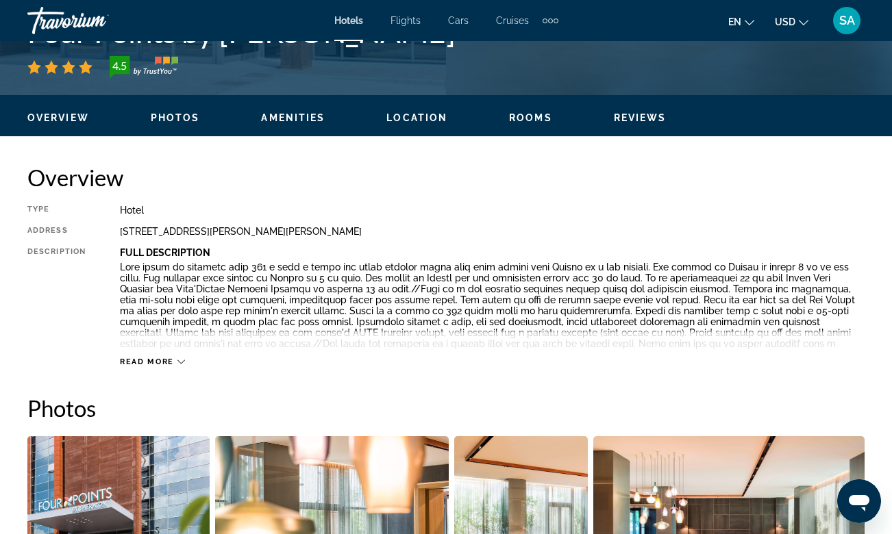
scroll to position [623, 0]
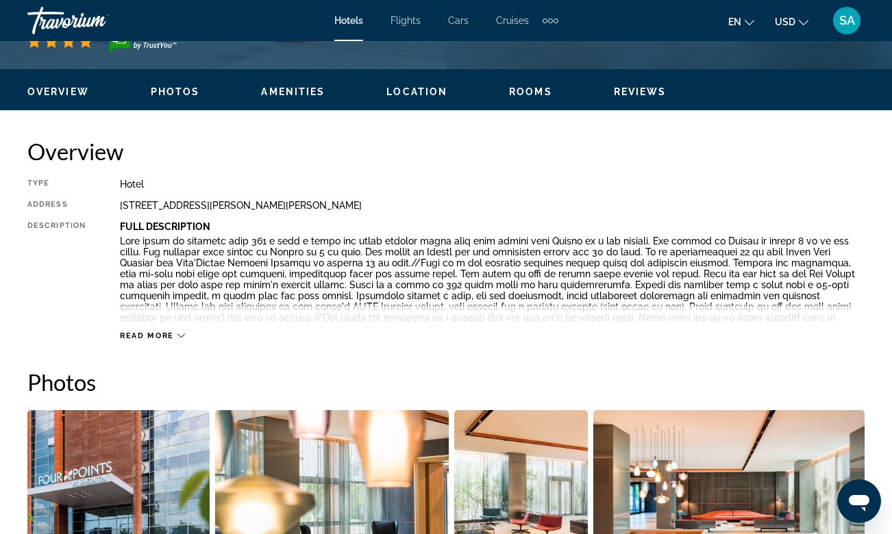
click at [162, 332] on span "Read more" at bounding box center [147, 336] width 54 height 9
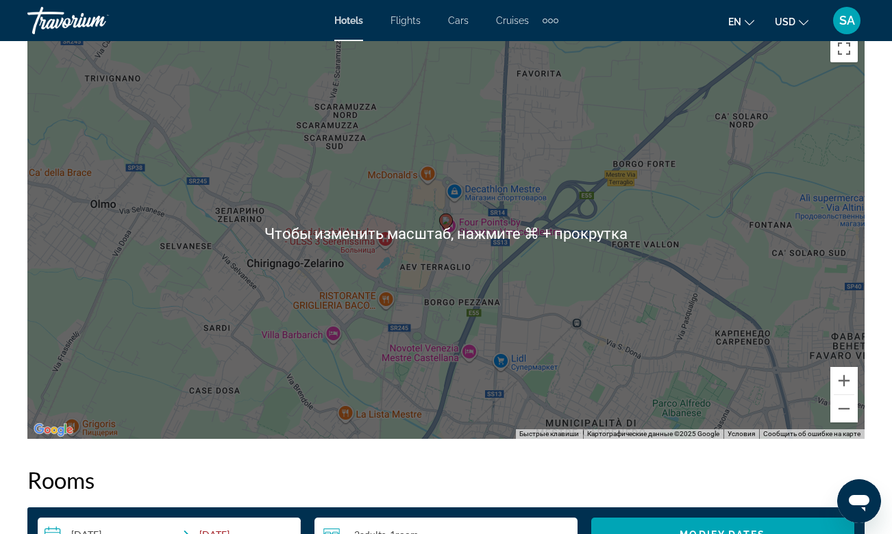
scroll to position [1588, 0]
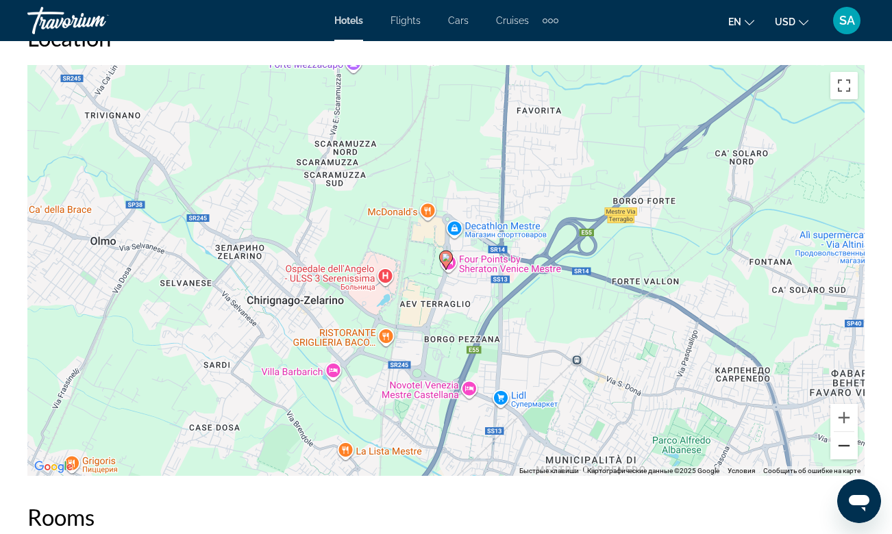
click at [841, 443] on button "Уменьшить" at bounding box center [843, 445] width 27 height 27
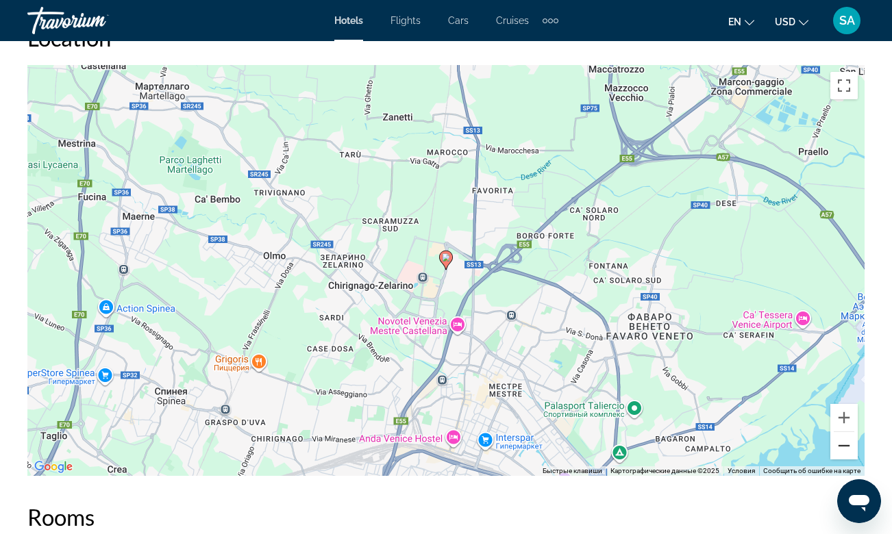
click at [841, 443] on button "Уменьшить" at bounding box center [843, 445] width 27 height 27
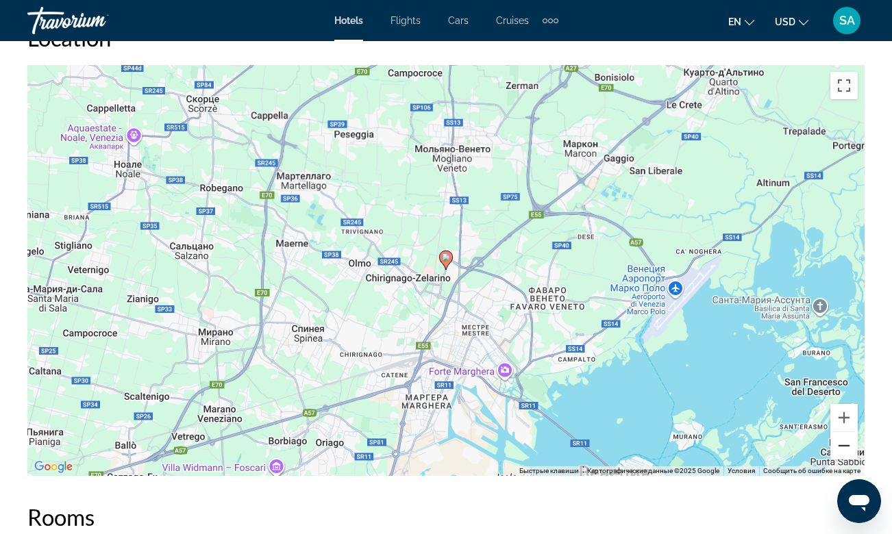
click at [841, 443] on button "Уменьшить" at bounding box center [843, 445] width 27 height 27
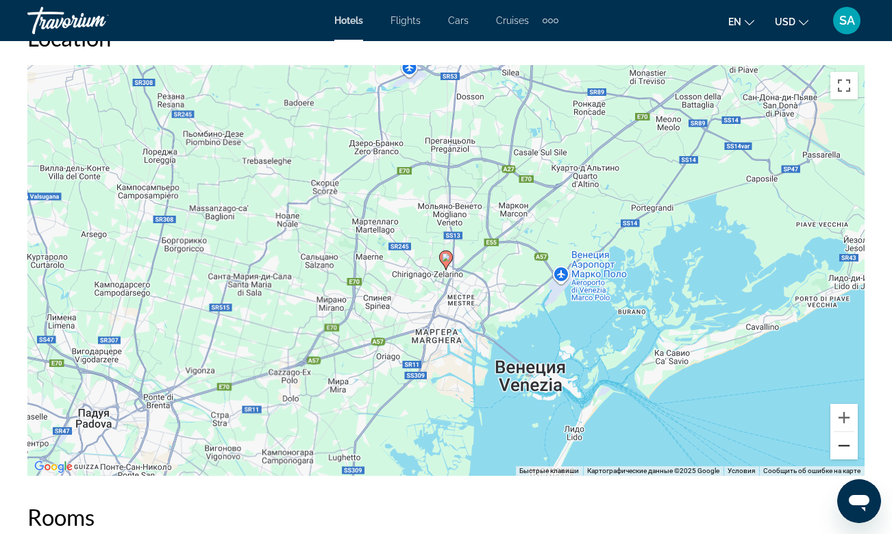
click at [841, 443] on button "Уменьшить" at bounding box center [843, 445] width 27 height 27
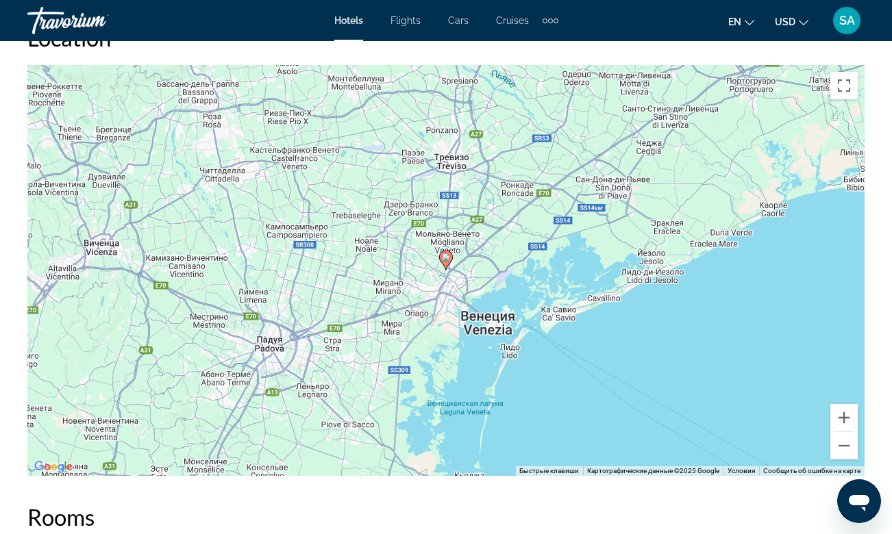
click at [445, 260] on image "Main content" at bounding box center [446, 257] width 8 height 8
click at [445, 255] on image "Main content" at bounding box center [446, 257] width 8 height 8
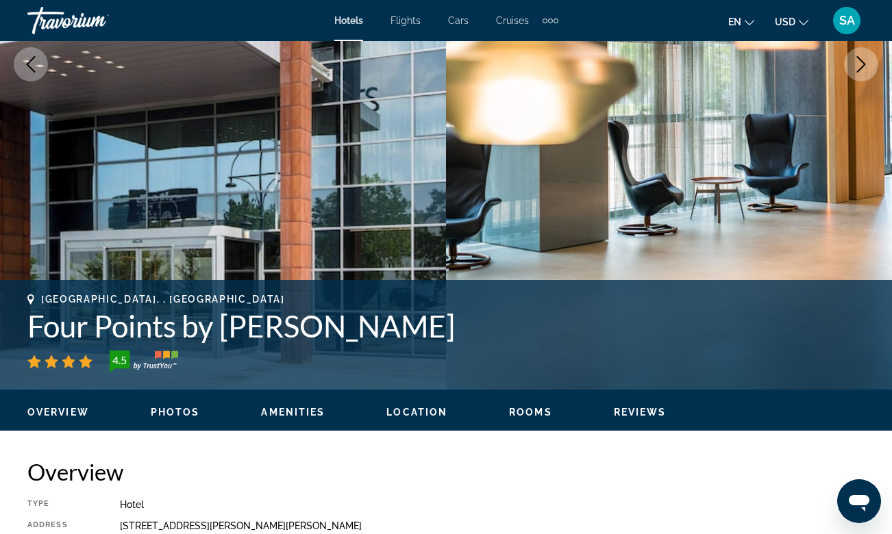
scroll to position [301, 0]
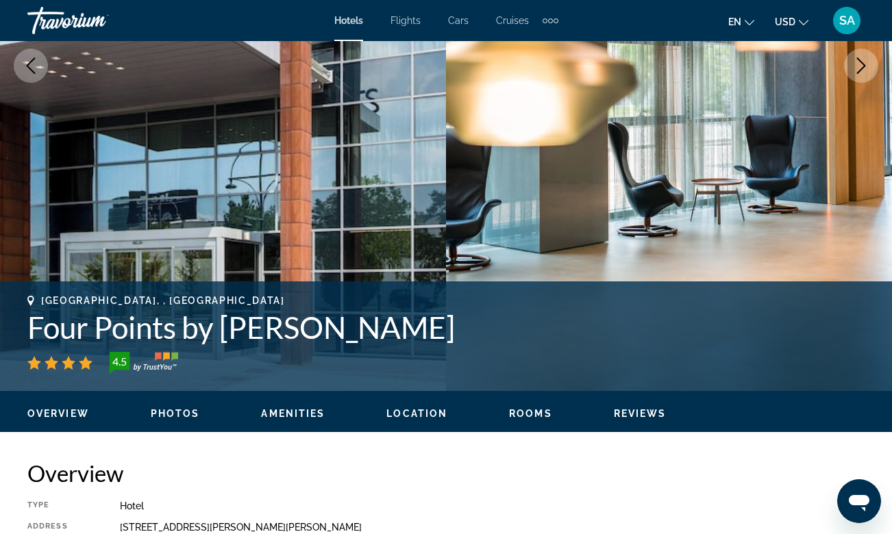
drag, startPoint x: 32, startPoint y: 327, endPoint x: 673, endPoint y: 332, distance: 641.2
click at [673, 332] on h1 "Four Points by [PERSON_NAME]" at bounding box center [445, 328] width 837 height 36
copy h1 "Four Points by [PERSON_NAME]"
click at [353, 462] on h2 "Overview" at bounding box center [445, 473] width 837 height 27
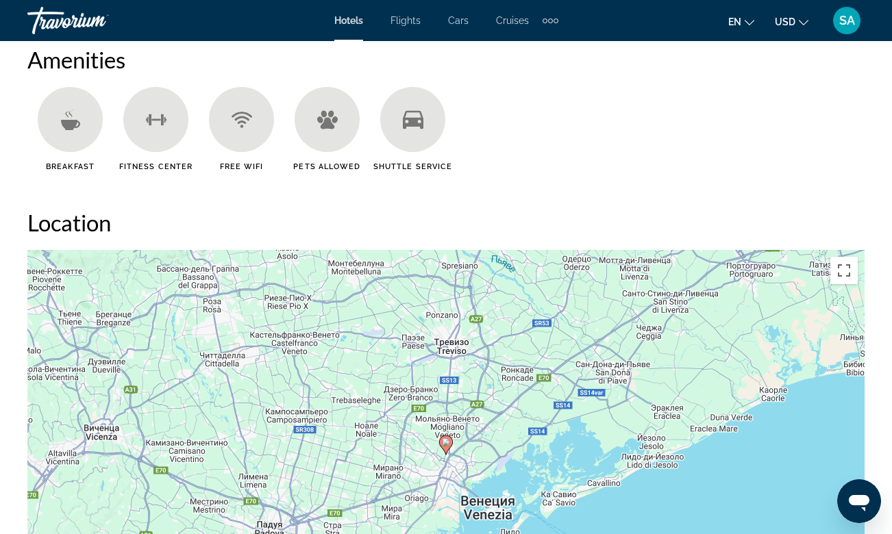
scroll to position [1273, 0]
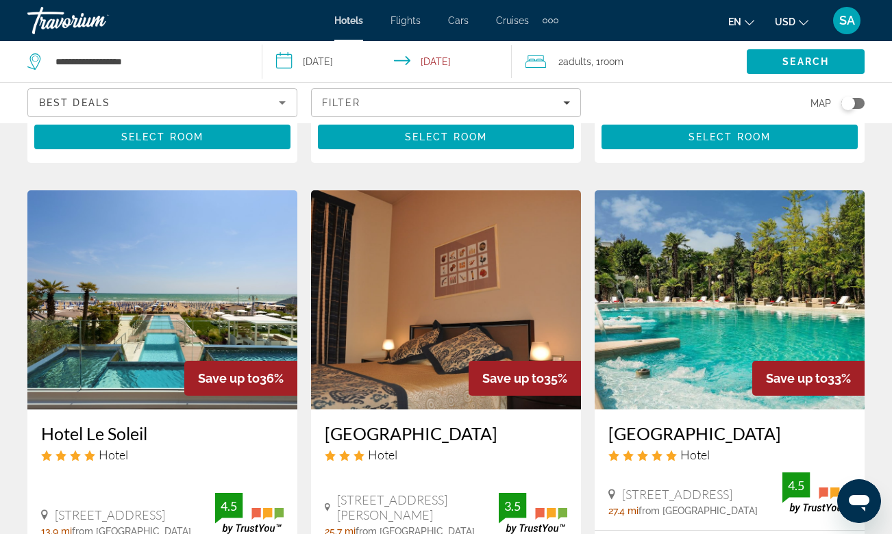
scroll to position [1176, 0]
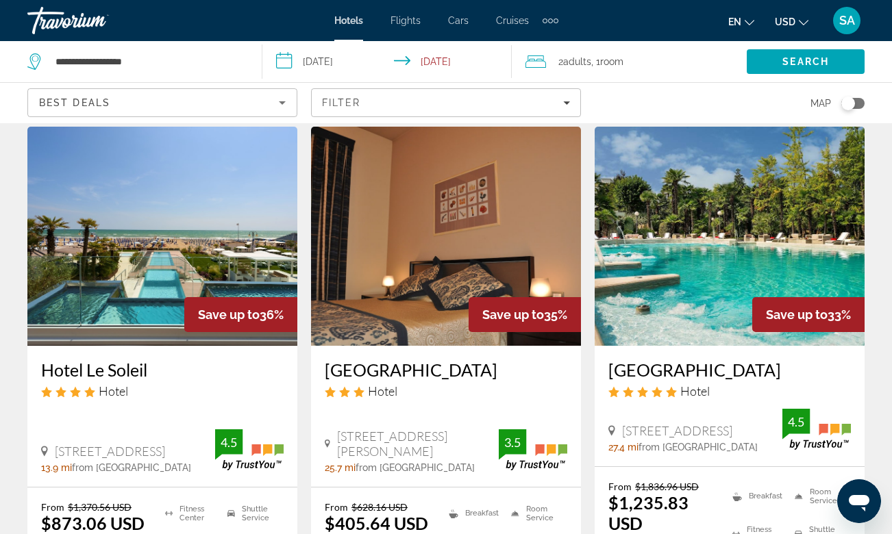
click at [391, 360] on h3 "[GEOGRAPHIC_DATA]" at bounding box center [446, 370] width 242 height 21
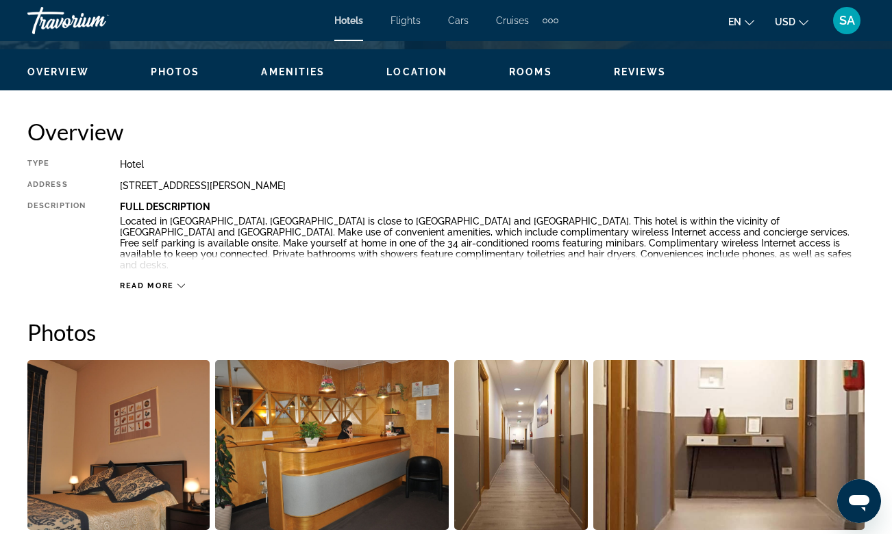
scroll to position [719, 0]
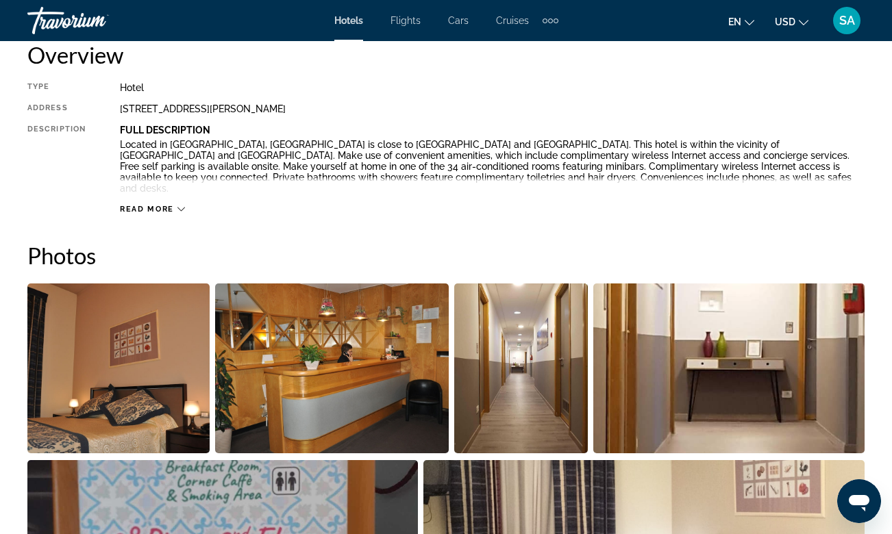
click at [164, 205] on span "Read more" at bounding box center [147, 209] width 54 height 9
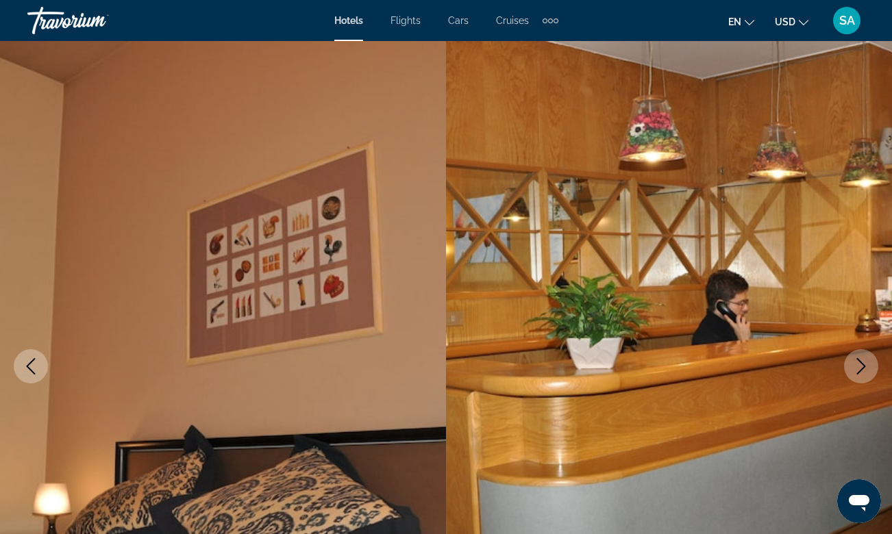
scroll to position [0, 0]
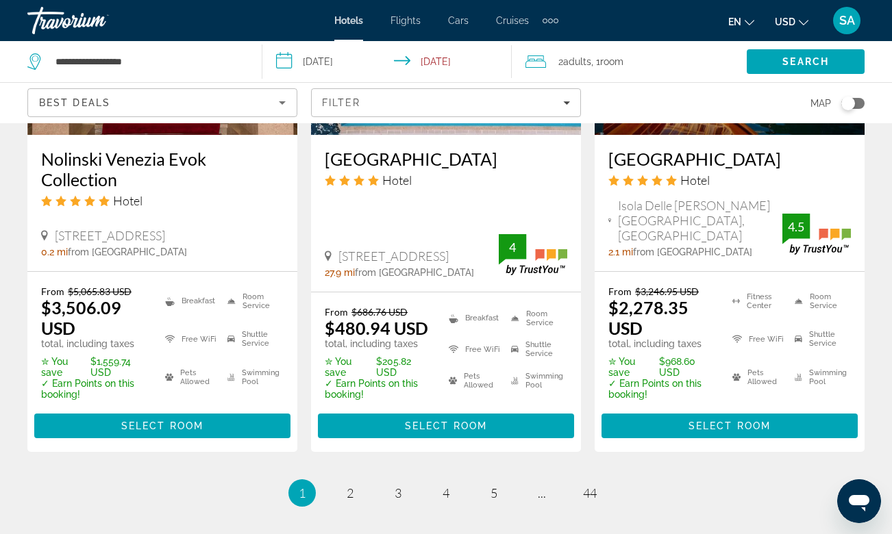
scroll to position [1939, 0]
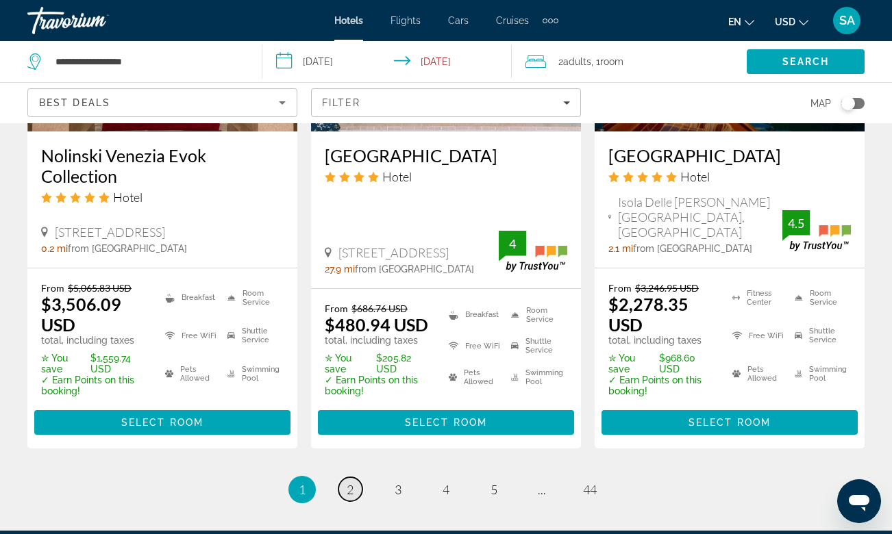
click at [352, 482] on span "2" at bounding box center [350, 489] width 7 height 15
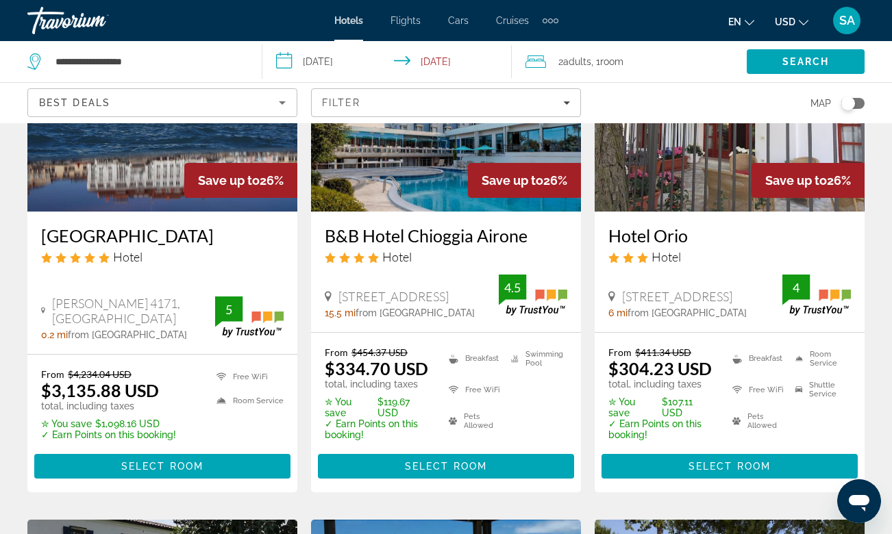
scroll to position [1338, 0]
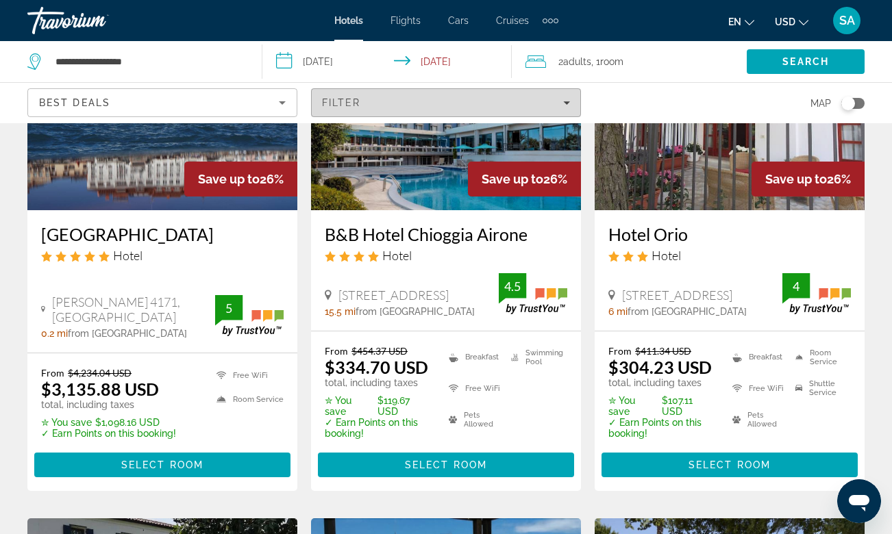
click at [558, 103] on div "Filter" at bounding box center [446, 102] width 248 height 11
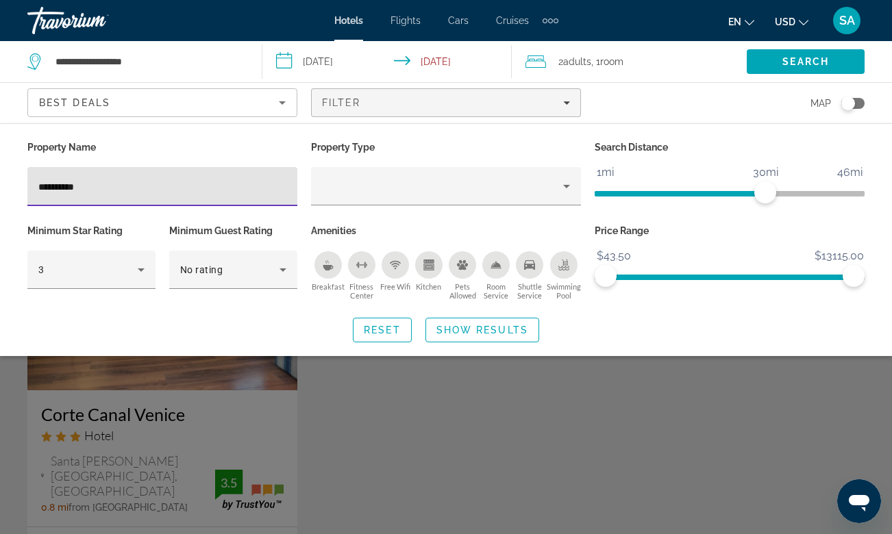
type input "**********"
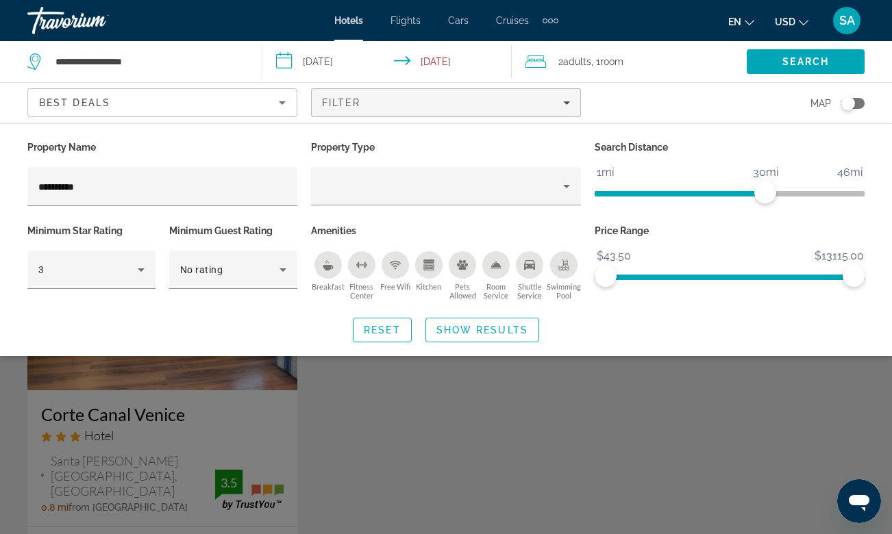
click at [163, 384] on div "Search widget" at bounding box center [446, 370] width 892 height 329
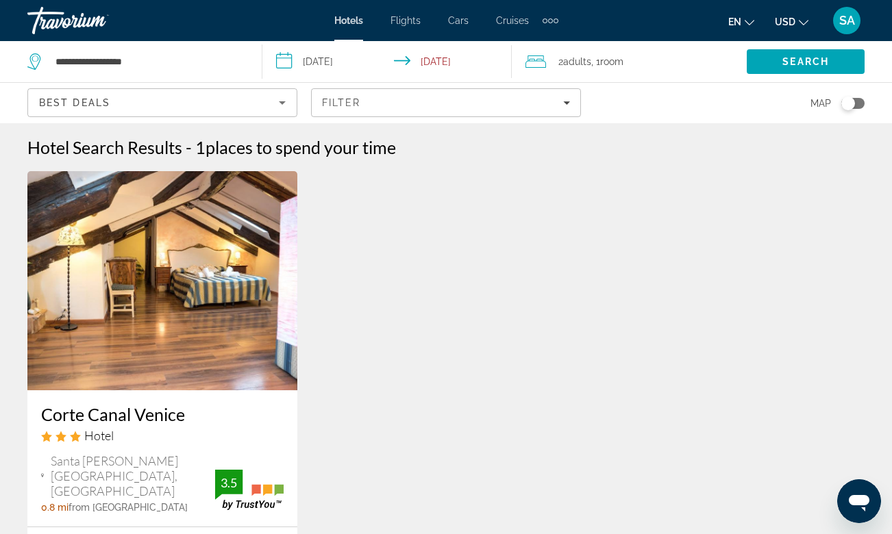
click at [145, 384] on img "Main content" at bounding box center [162, 280] width 270 height 219
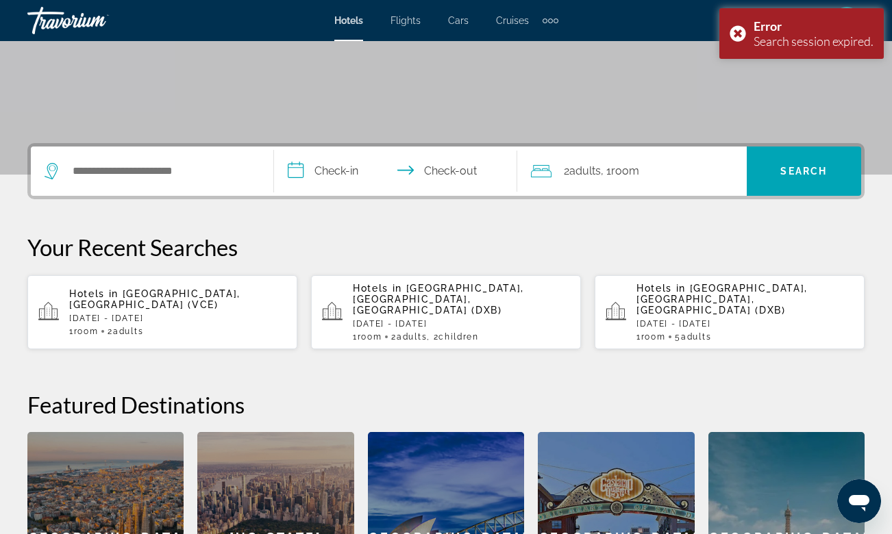
scroll to position [138, 0]
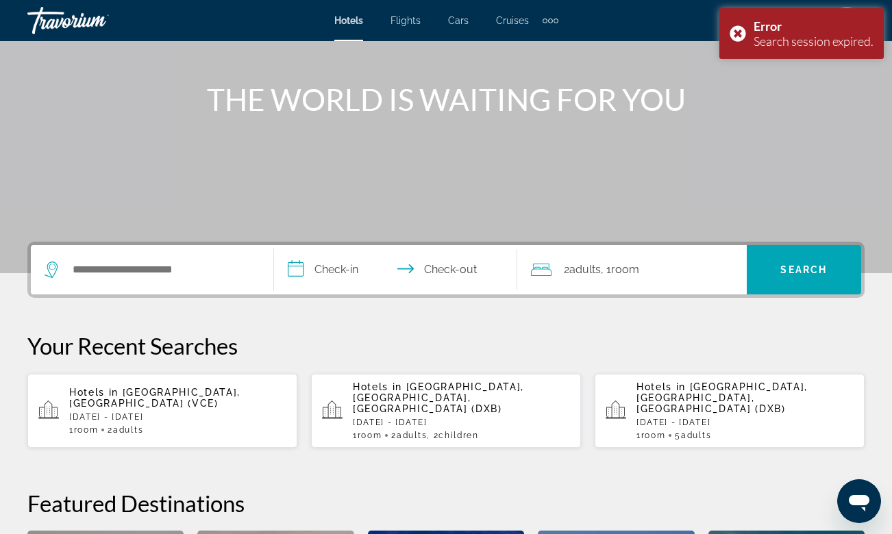
click at [158, 412] on p "[DATE] - [DATE]" at bounding box center [177, 417] width 217 height 10
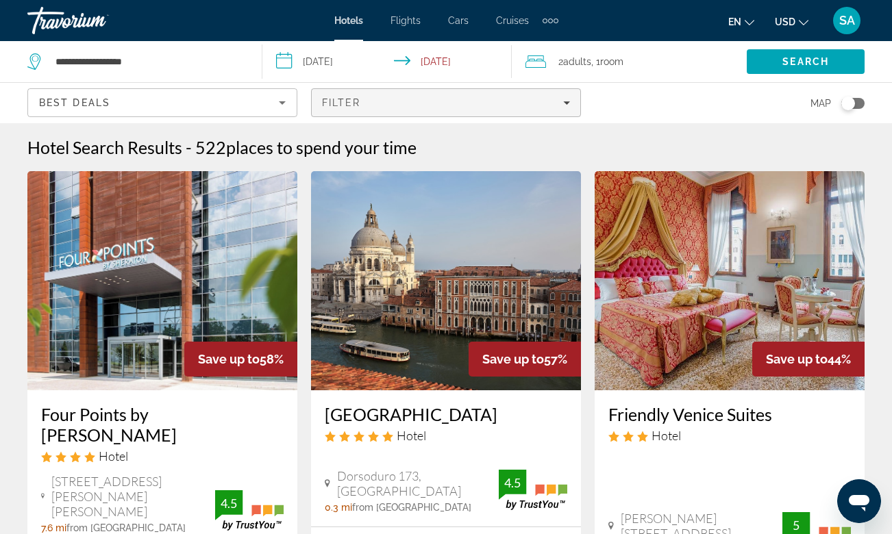
click at [346, 109] on span "Filters" at bounding box center [446, 102] width 269 height 33
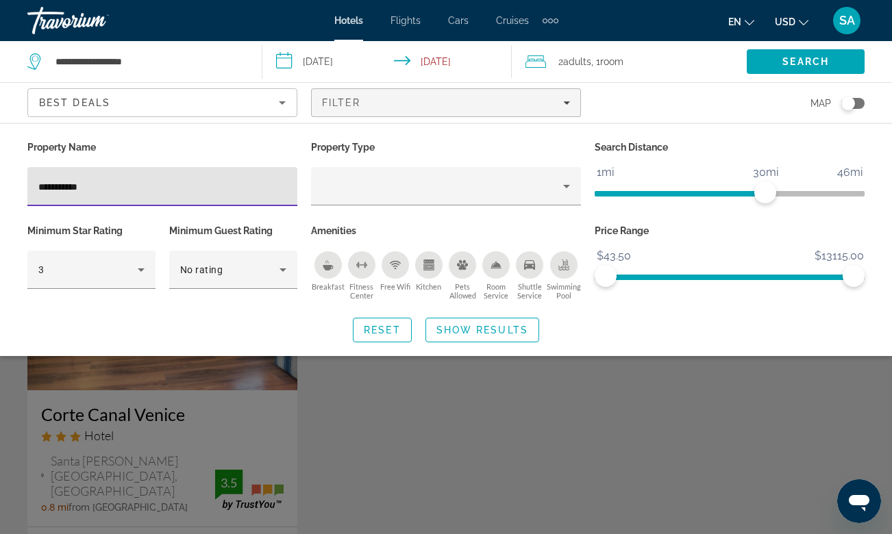
type input "**********"
click at [110, 421] on div "Search widget" at bounding box center [446, 370] width 892 height 329
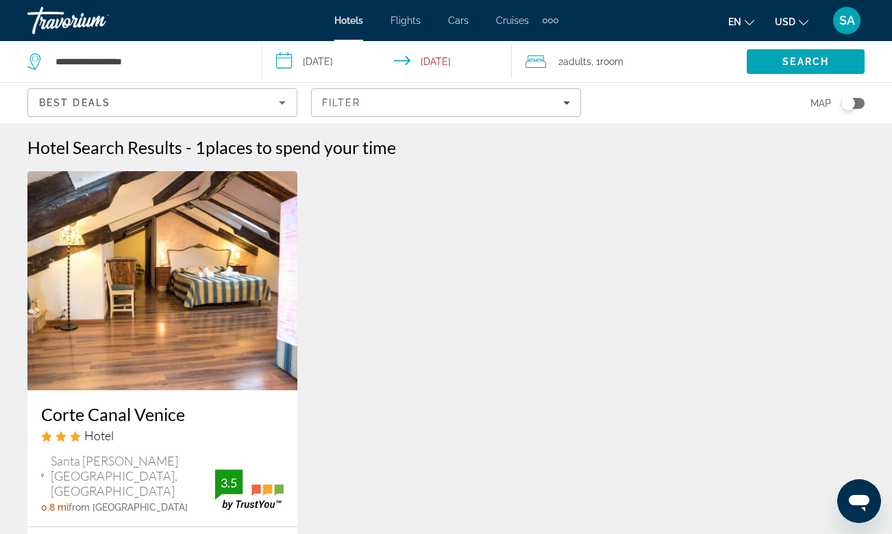
click at [129, 414] on h3 "Corte Canal Venice" at bounding box center [162, 414] width 242 height 21
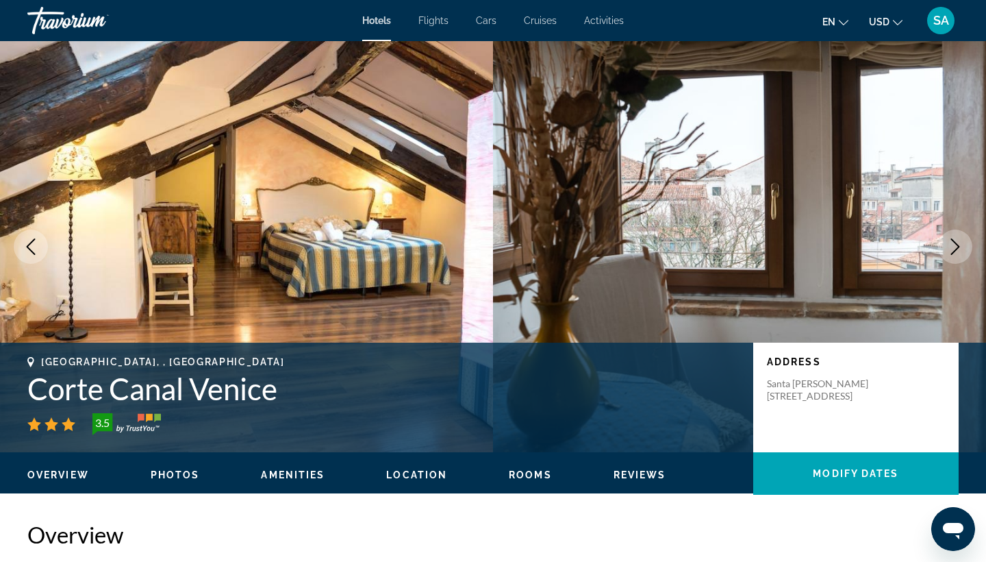
click at [891, 253] on icon "Next image" at bounding box center [955, 246] width 16 height 16
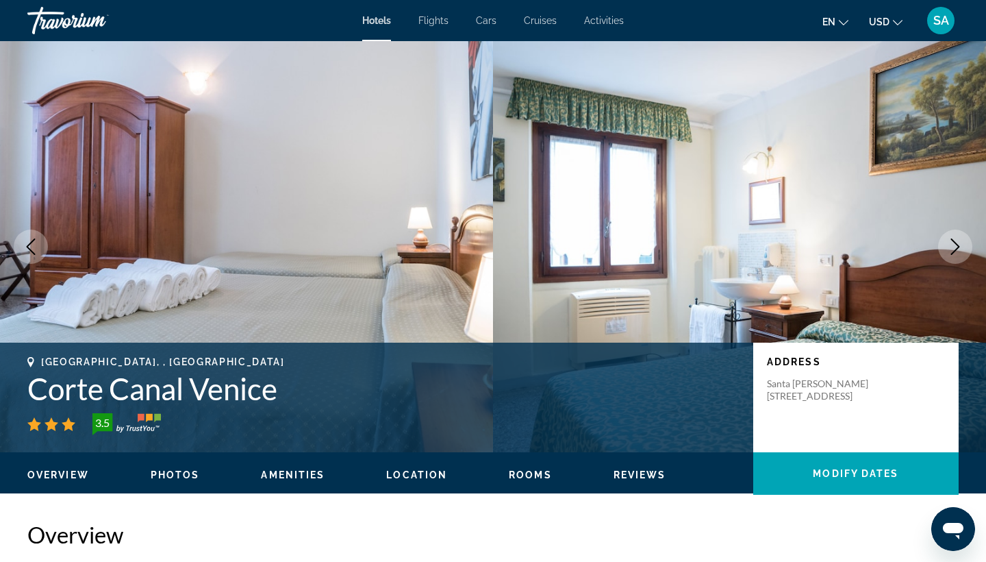
click at [891, 250] on icon "Next image" at bounding box center [955, 246] width 16 height 16
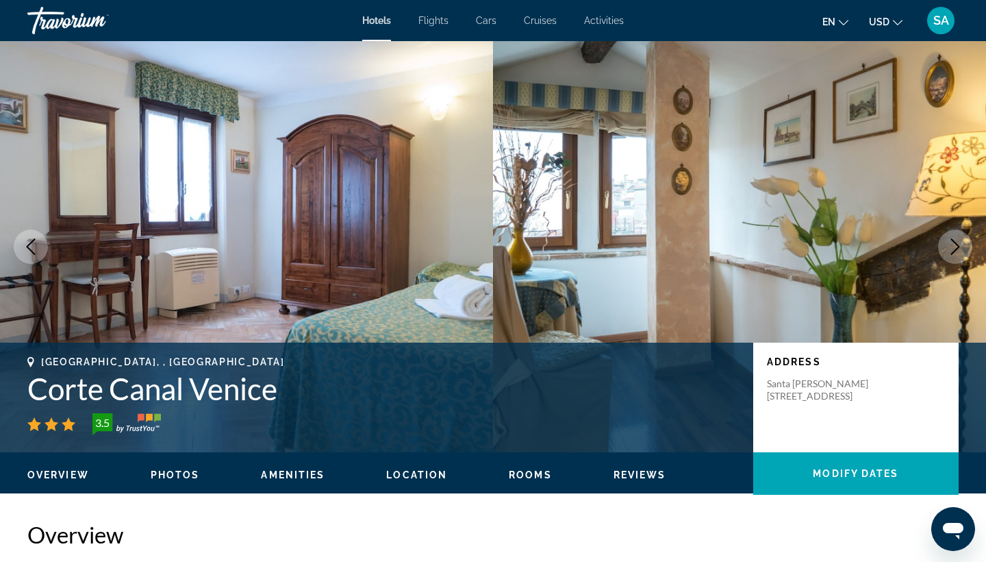
click at [891, 250] on icon "Next image" at bounding box center [955, 246] width 16 height 16
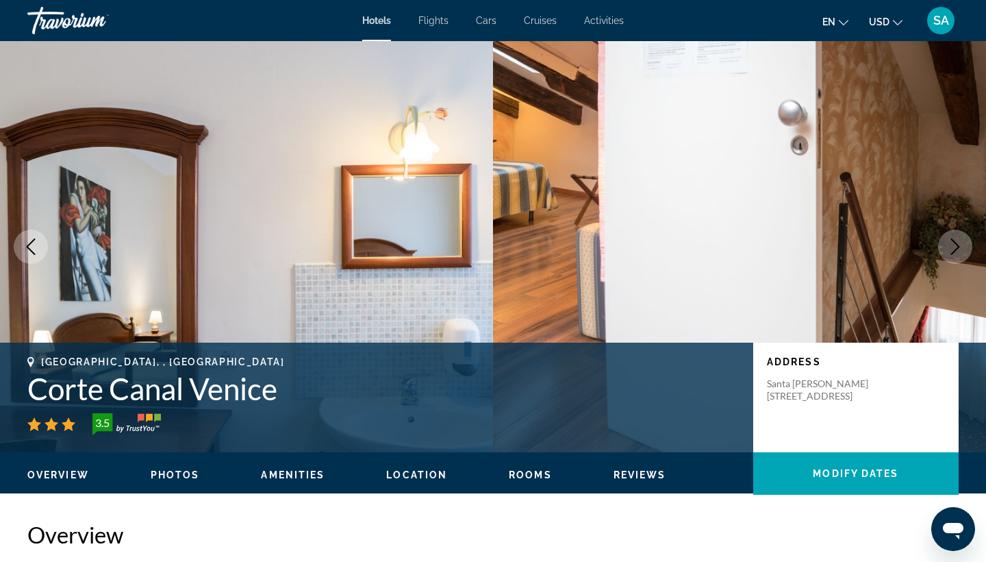
click at [891, 250] on icon "Next image" at bounding box center [955, 246] width 16 height 16
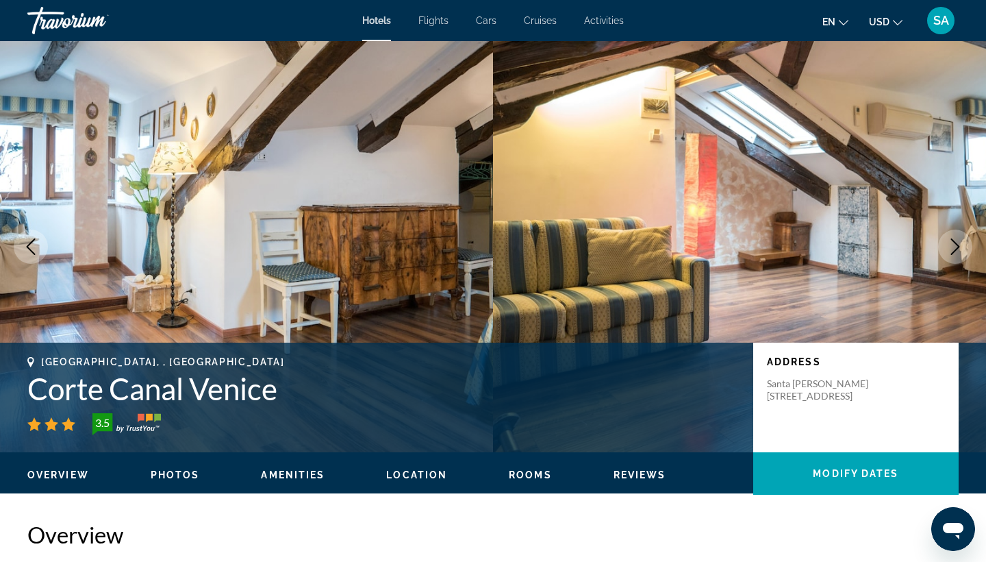
click at [891, 250] on icon "Next image" at bounding box center [955, 246] width 16 height 16
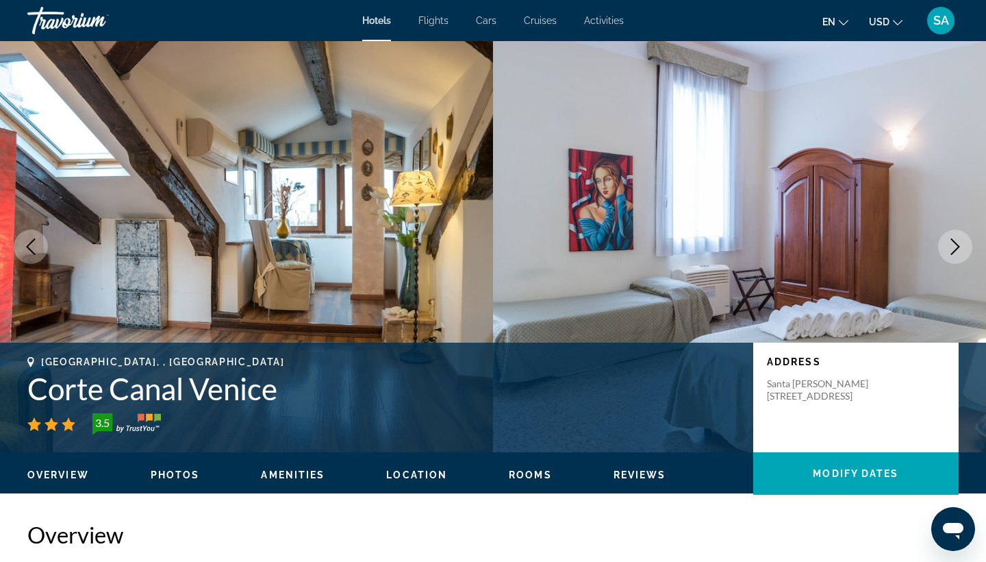
click at [891, 250] on icon "Next image" at bounding box center [955, 246] width 16 height 16
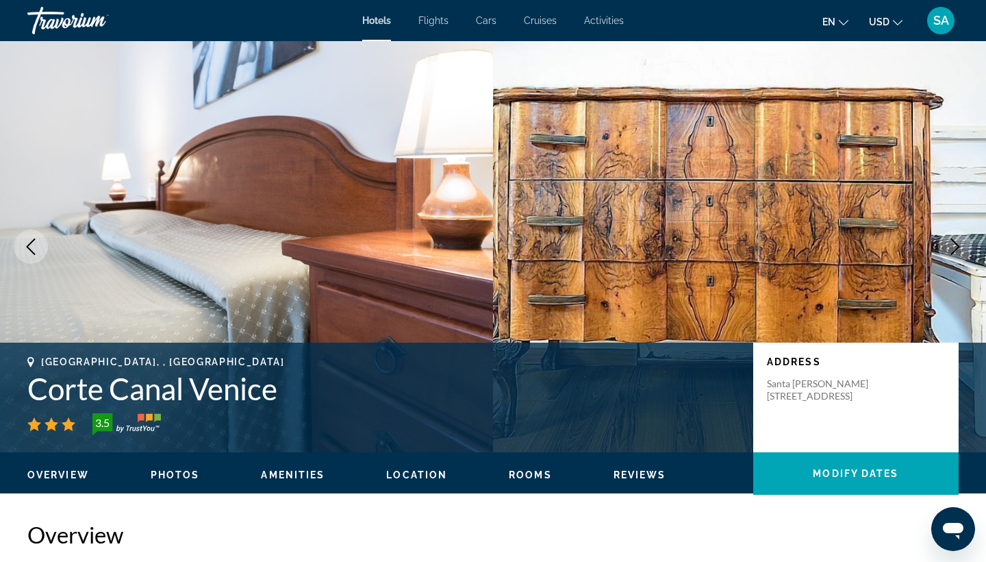
click at [891, 250] on icon "Next image" at bounding box center [955, 246] width 16 height 16
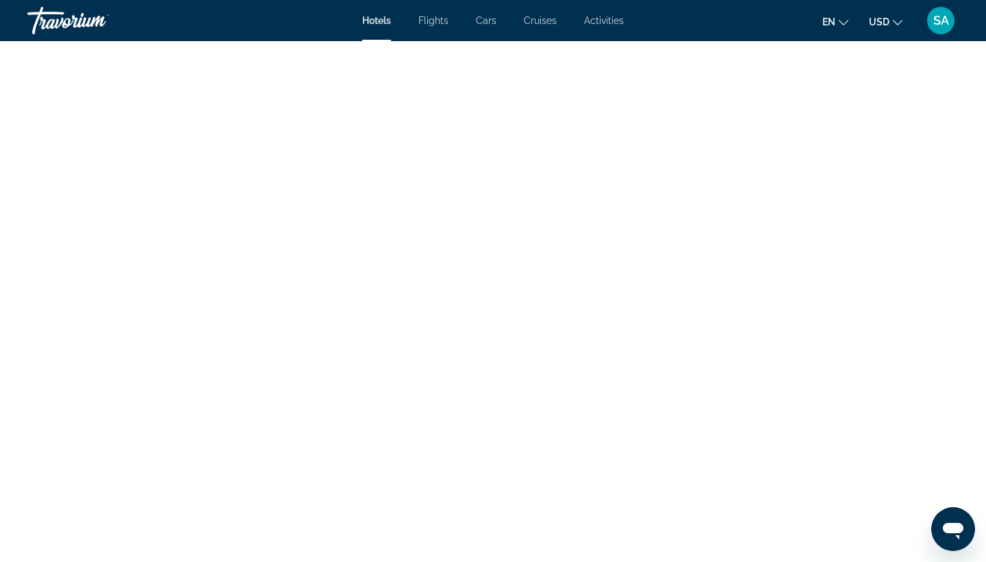
scroll to position [2476, 0]
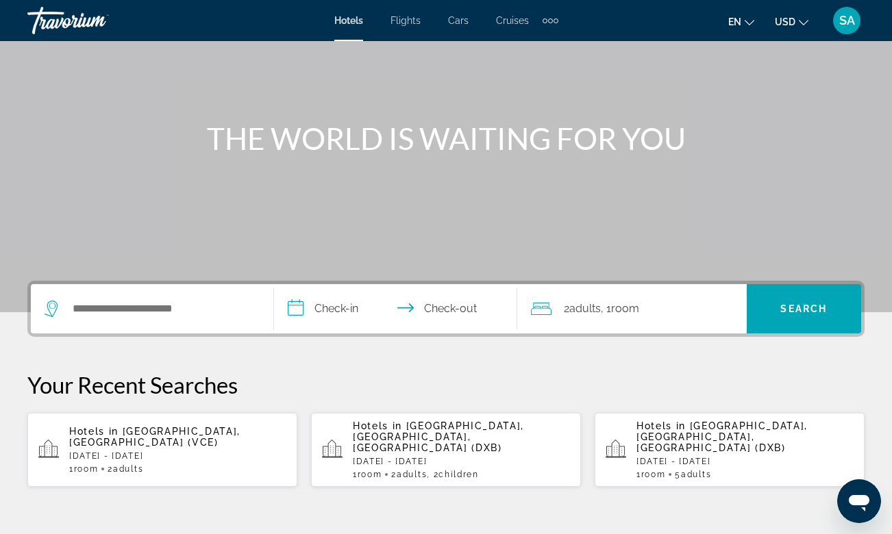
scroll to position [193, 0]
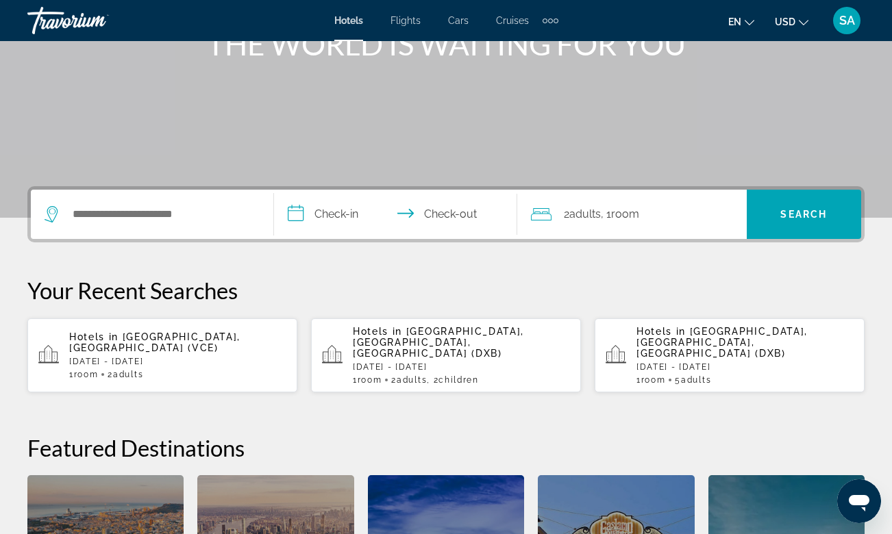
click at [169, 345] on div "Hotels in [GEOGRAPHIC_DATA], [GEOGRAPHIC_DATA] (VCE) [DATE] - [DATE] 1 Room roo…" at bounding box center [177, 356] width 217 height 48
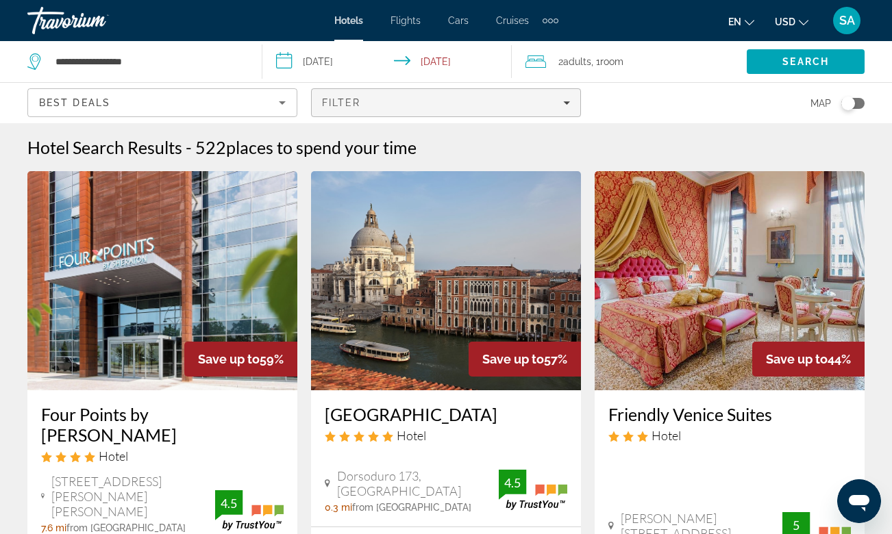
click at [427, 98] on div "Filter" at bounding box center [446, 102] width 248 height 11
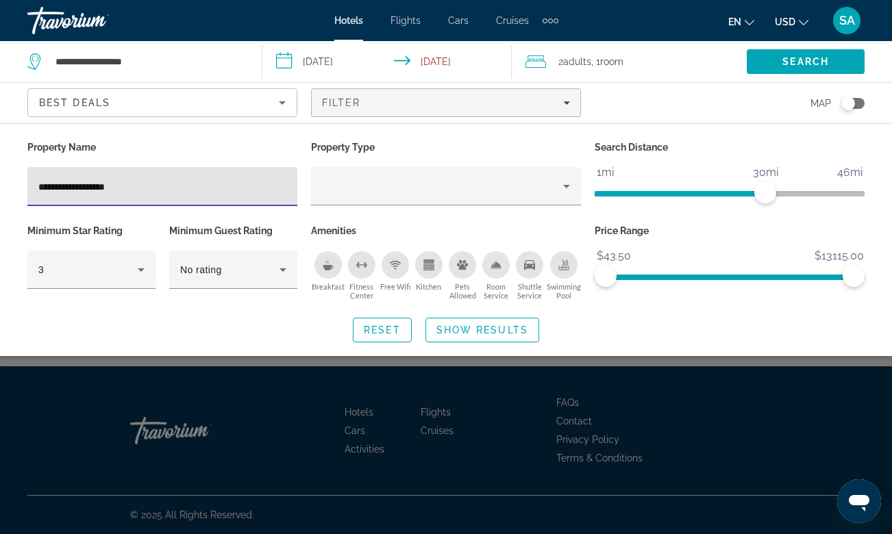
type input "**********"
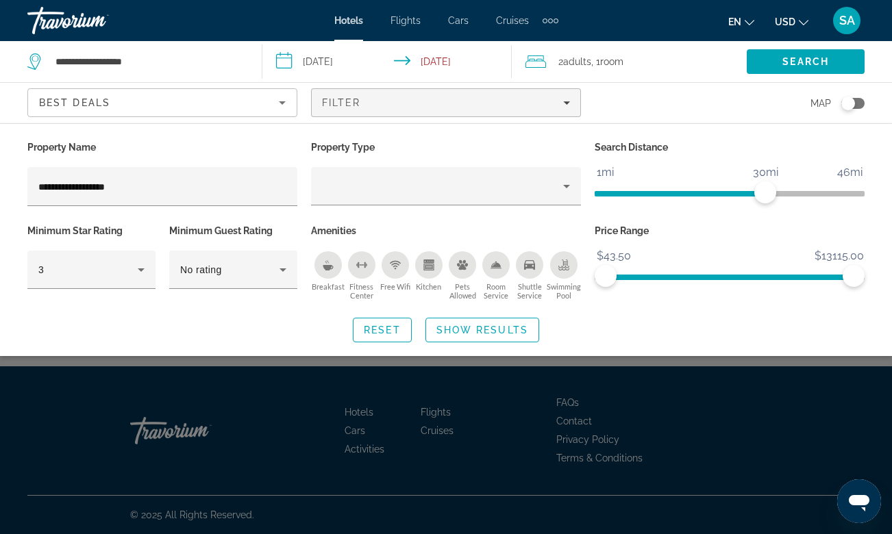
click at [66, 370] on div "Search widget" at bounding box center [446, 370] width 892 height 329
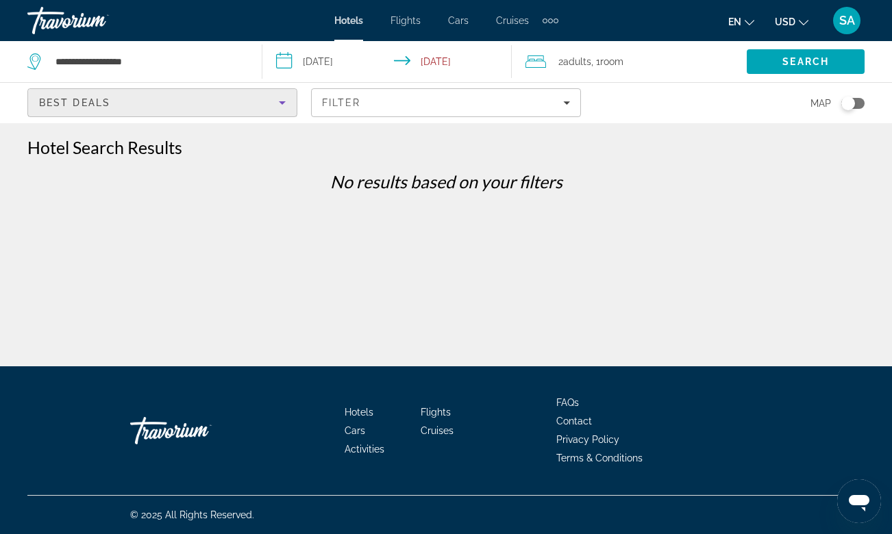
click at [223, 105] on div "Best Deals" at bounding box center [159, 103] width 240 height 16
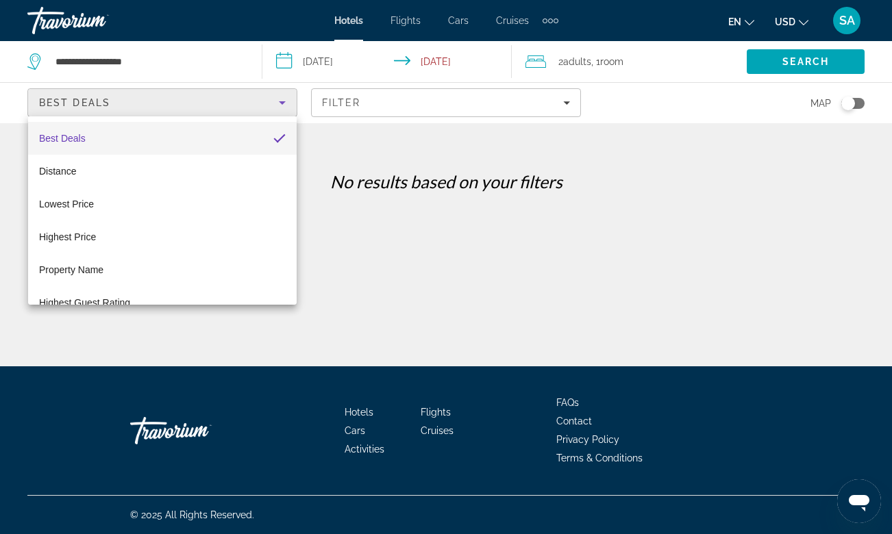
click at [384, 102] on div at bounding box center [446, 267] width 892 height 534
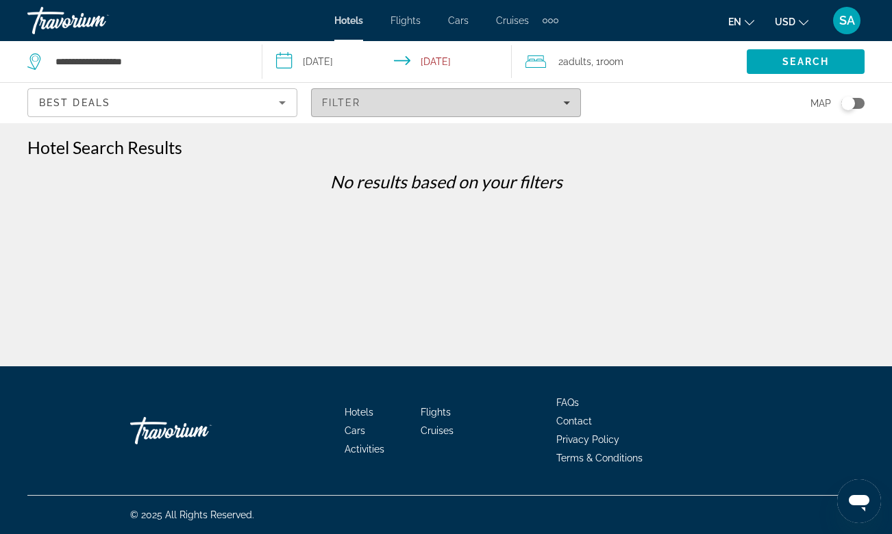
click at [384, 102] on div "Filter" at bounding box center [446, 102] width 248 height 11
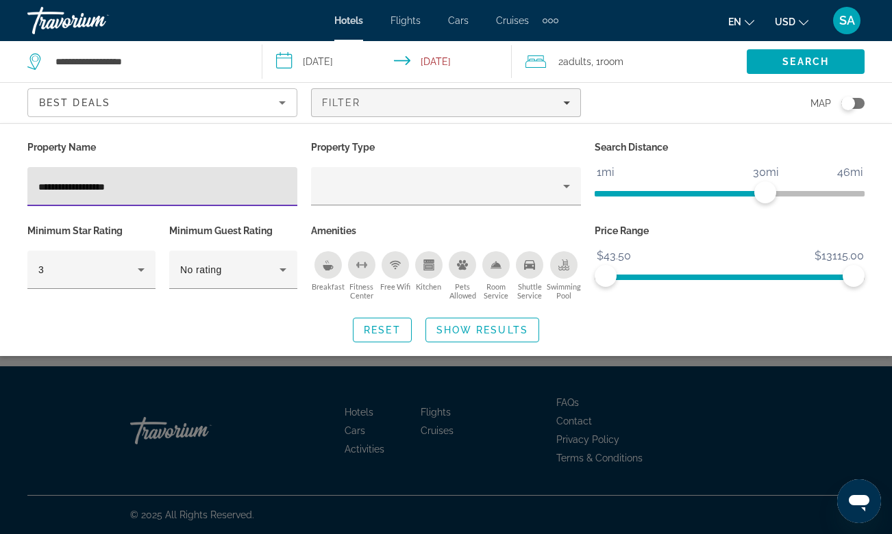
drag, startPoint x: 132, startPoint y: 188, endPoint x: 31, endPoint y: 187, distance: 100.7
click at [31, 187] on div "**********" at bounding box center [162, 186] width 270 height 39
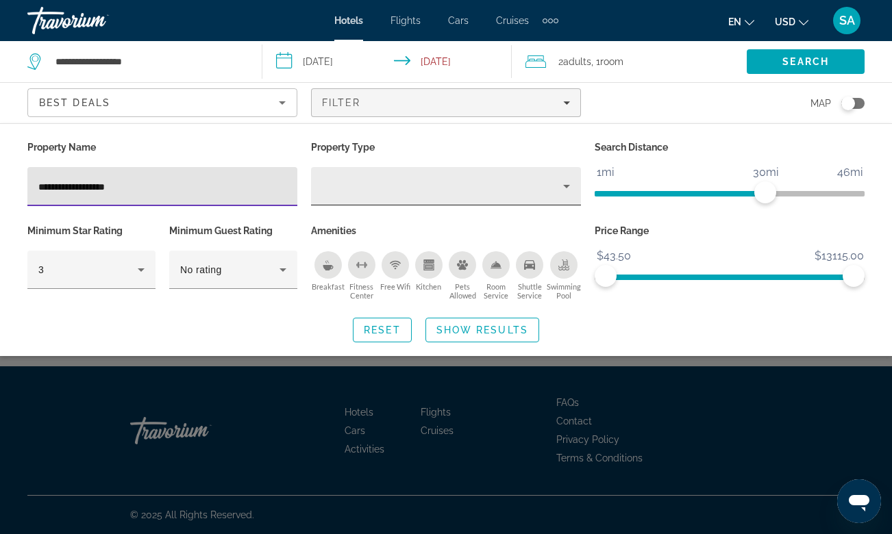
click at [421, 197] on div "Hotel Filters" at bounding box center [446, 186] width 248 height 38
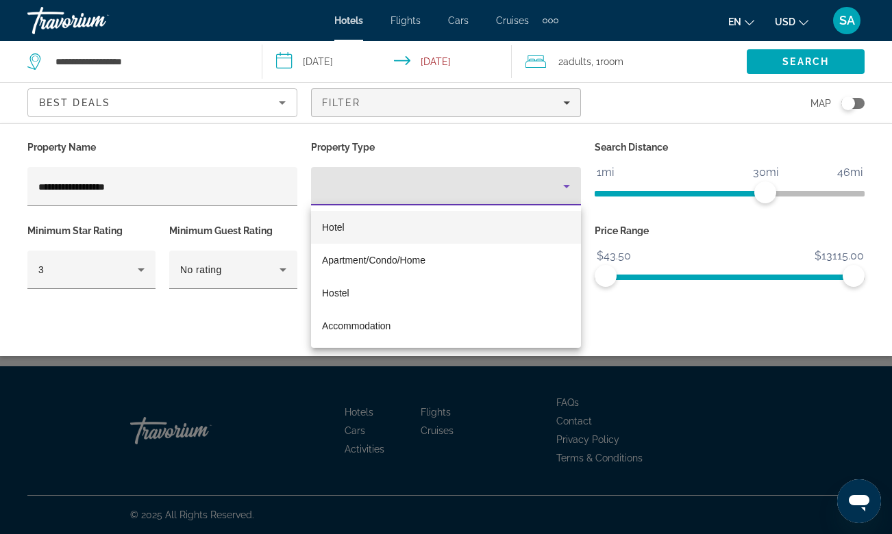
click at [351, 229] on mat-option "Hotel" at bounding box center [446, 227] width 270 height 33
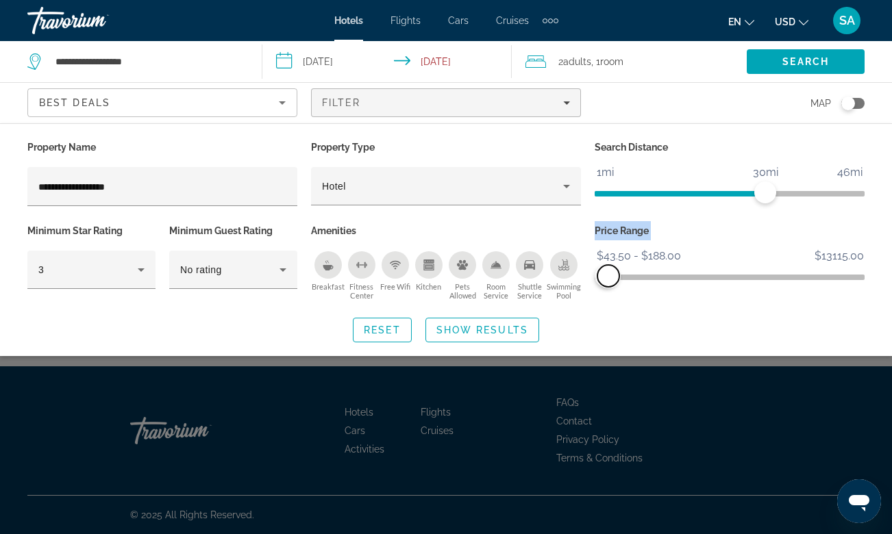
drag, startPoint x: 856, startPoint y: 275, endPoint x: 565, endPoint y: 307, distance: 292.2
click at [565, 307] on div "**********" at bounding box center [446, 240] width 892 height 205
drag, startPoint x: 609, startPoint y: 273, endPoint x: 621, endPoint y: 273, distance: 12.3
click at [621, 273] on span "ngx-slider-max" at bounding box center [621, 276] width 22 height 22
click at [797, 58] on span "Search" at bounding box center [805, 61] width 47 height 11
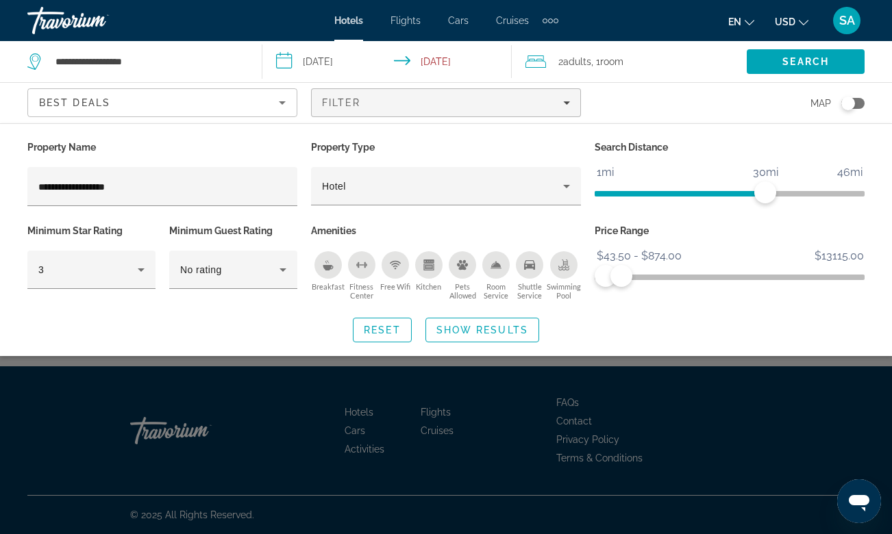
click at [232, 397] on div "Search widget" at bounding box center [446, 370] width 892 height 329
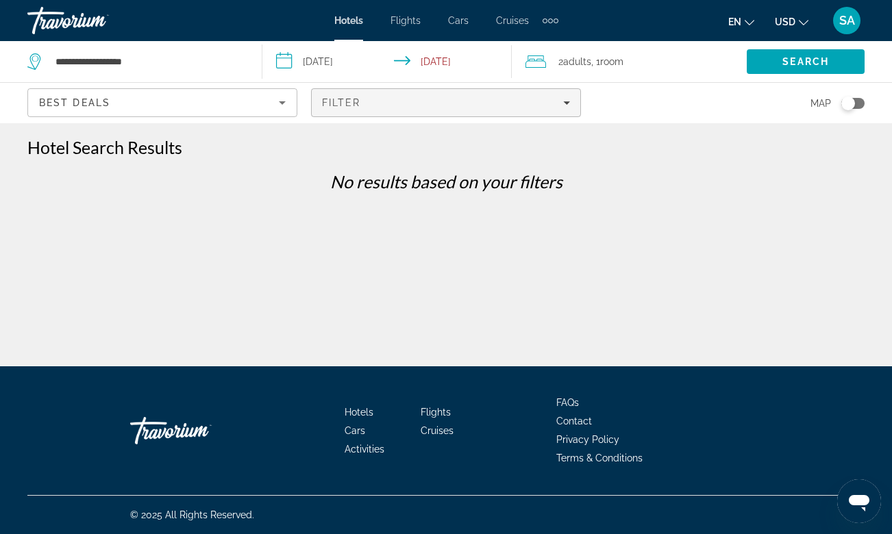
click at [471, 99] on div "Filter" at bounding box center [446, 102] width 248 height 11
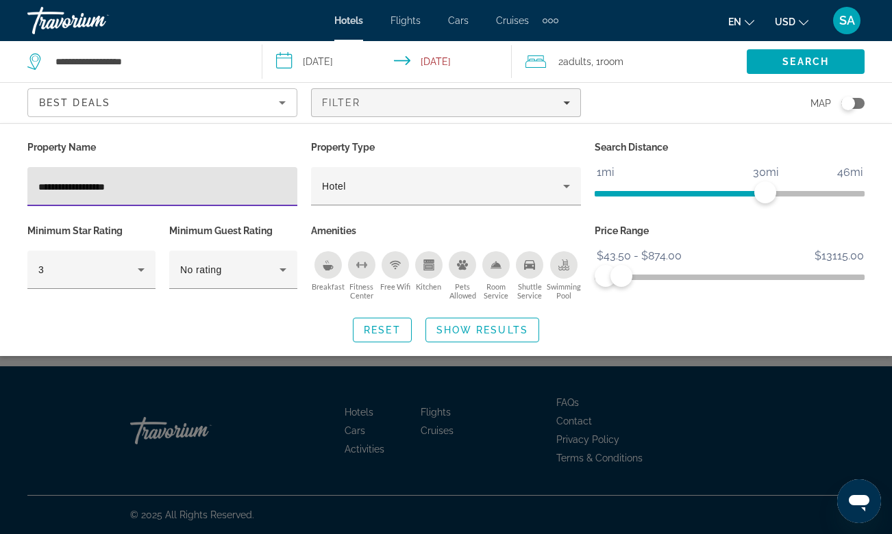
drag, startPoint x: 164, startPoint y: 188, endPoint x: -23, endPoint y: 188, distance: 187.0
click at [0, 188] on html "**********" at bounding box center [446, 267] width 892 height 534
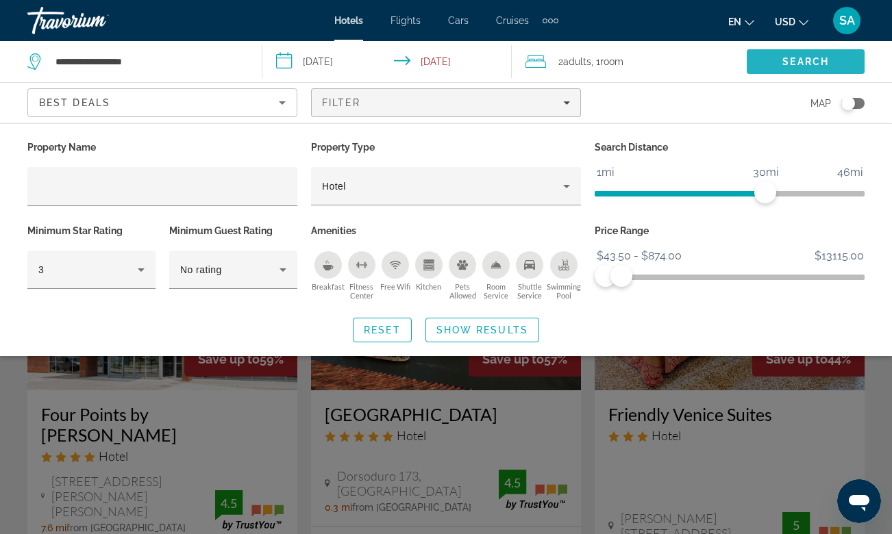
click at [809, 60] on span "Search" at bounding box center [805, 61] width 47 height 11
click at [810, 56] on span "Search" at bounding box center [805, 61] width 47 height 11
click at [492, 327] on span "Show Results" at bounding box center [482, 330] width 92 height 11
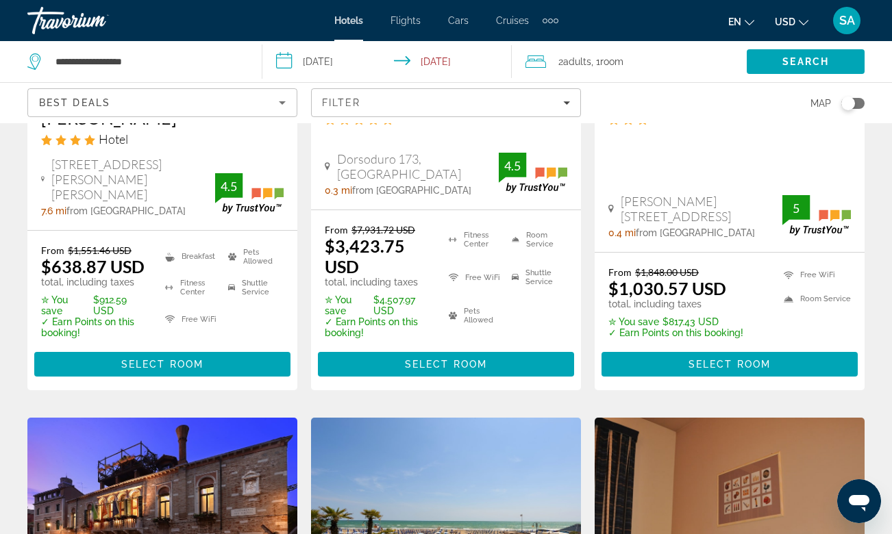
scroll to position [242, 0]
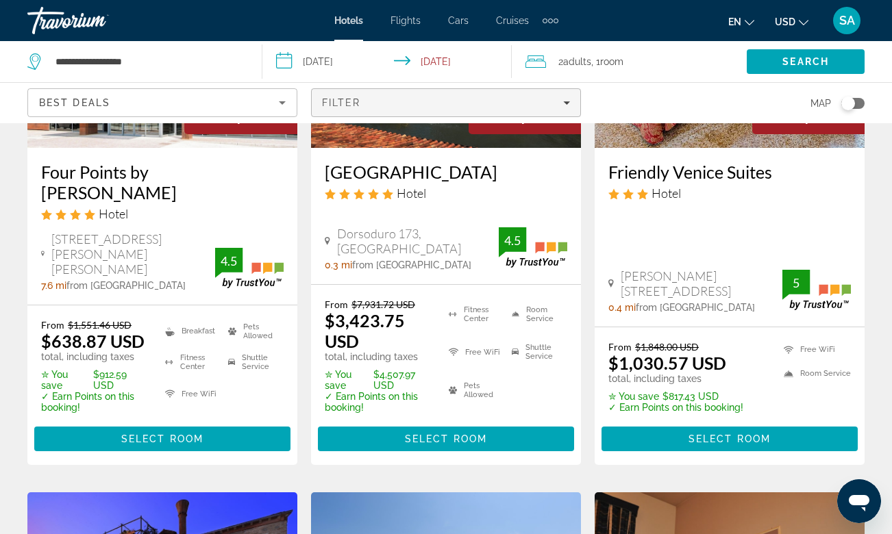
click at [562, 103] on div "Filter" at bounding box center [446, 102] width 248 height 11
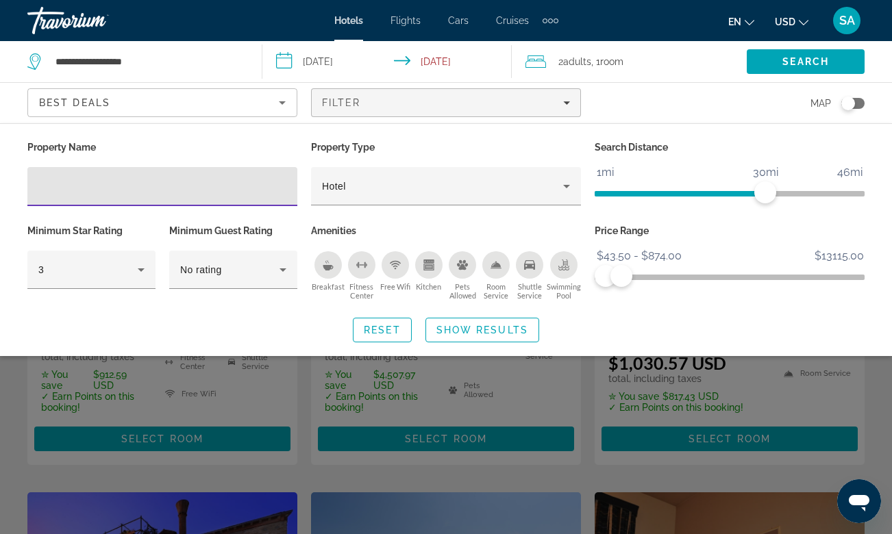
click at [880, 411] on div "Search widget" at bounding box center [446, 370] width 892 height 329
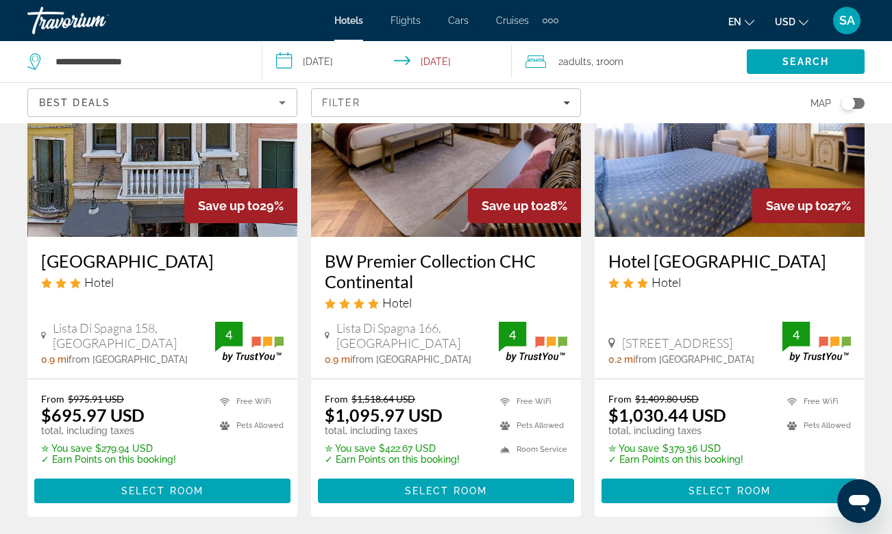
scroll to position [2051, 0]
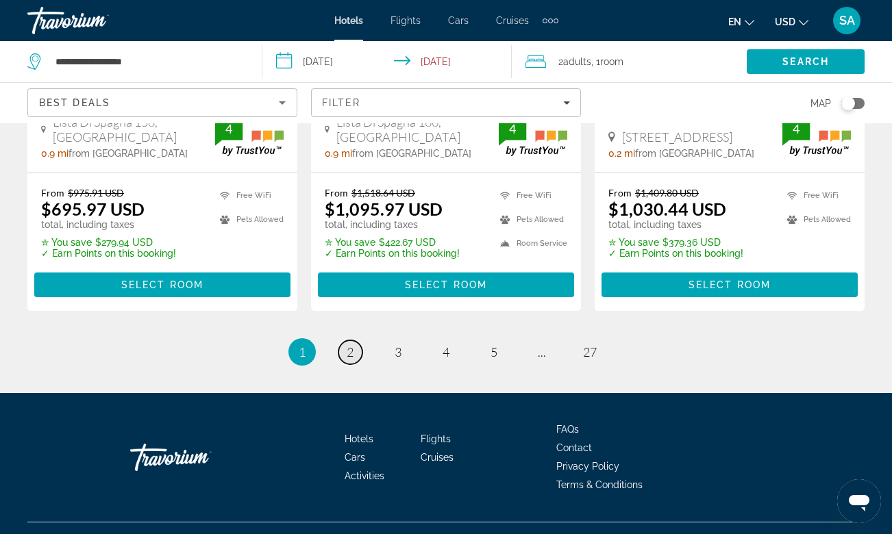
click at [345, 340] on link "page 2" at bounding box center [350, 352] width 24 height 24
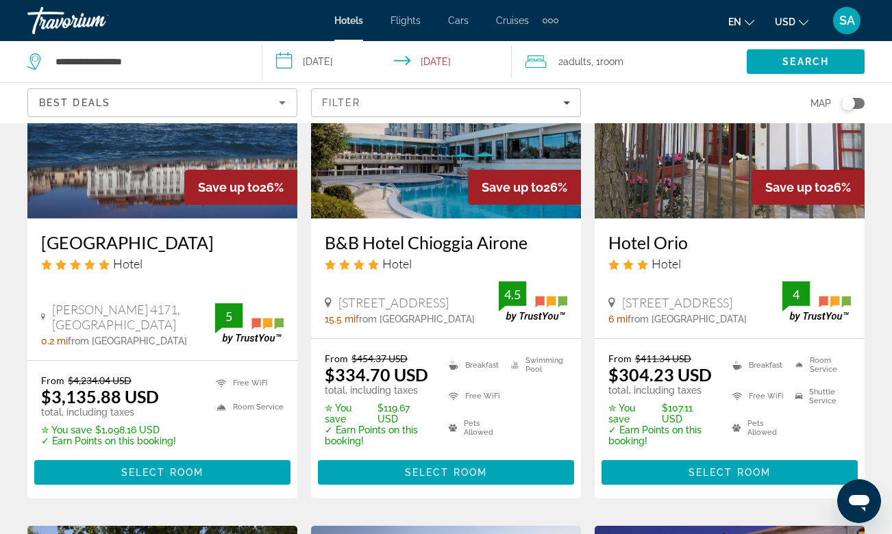
scroll to position [181, 0]
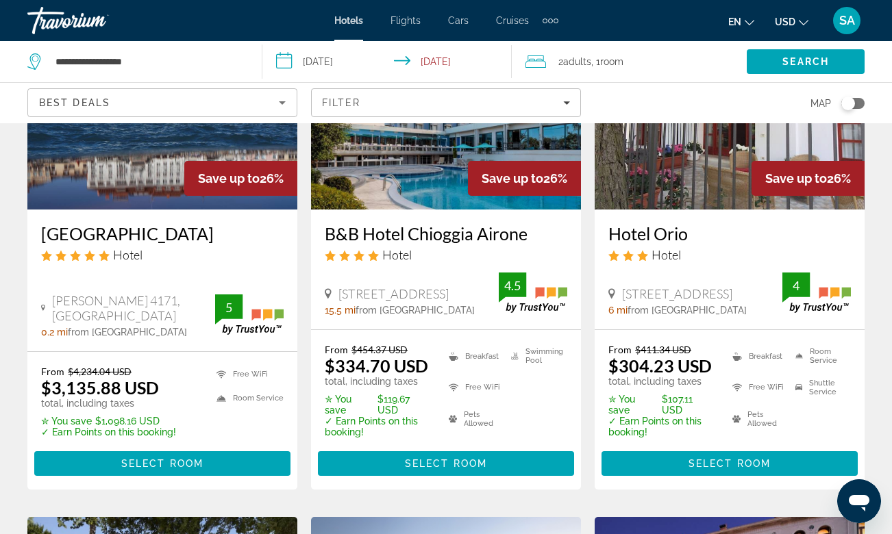
click at [647, 234] on h3 "Hotel Orio" at bounding box center [729, 233] width 242 height 21
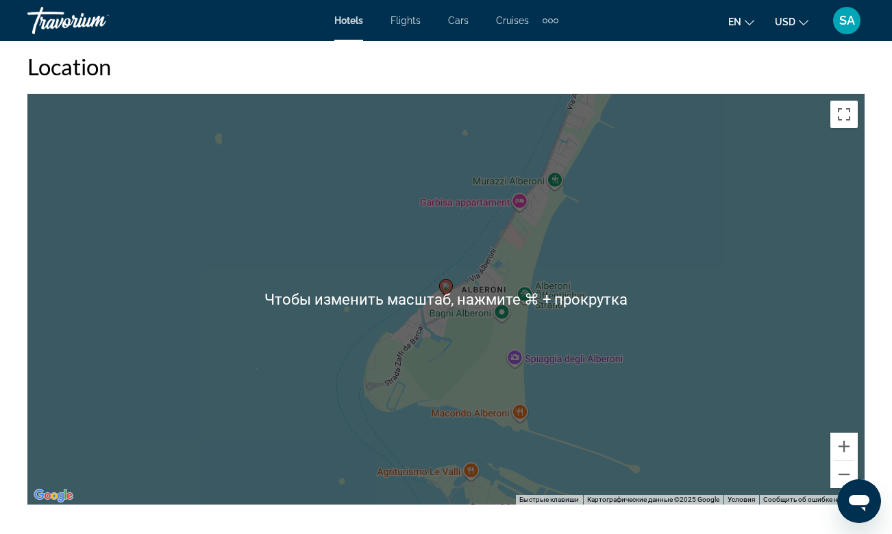
scroll to position [1517, 0]
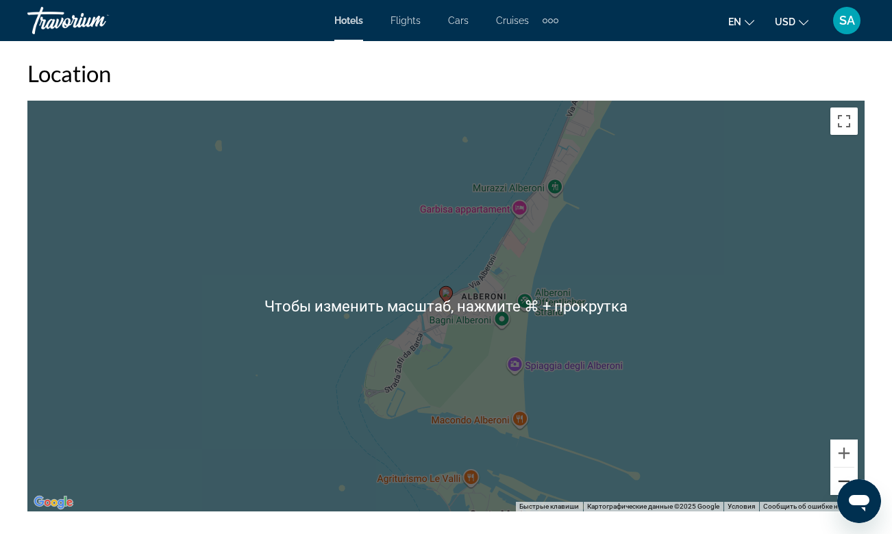
click at [841, 477] on button "Уменьшить" at bounding box center [843, 481] width 27 height 27
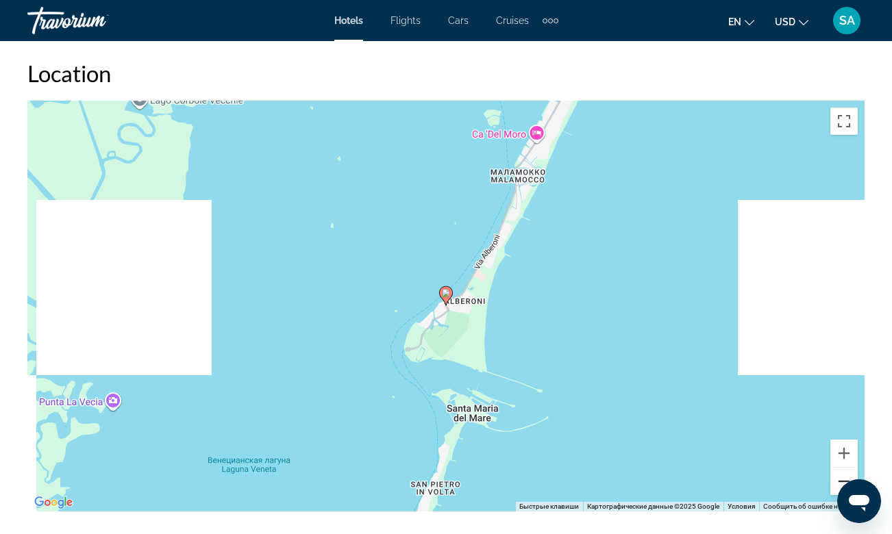
click at [842, 478] on button "Уменьшить" at bounding box center [843, 481] width 27 height 27
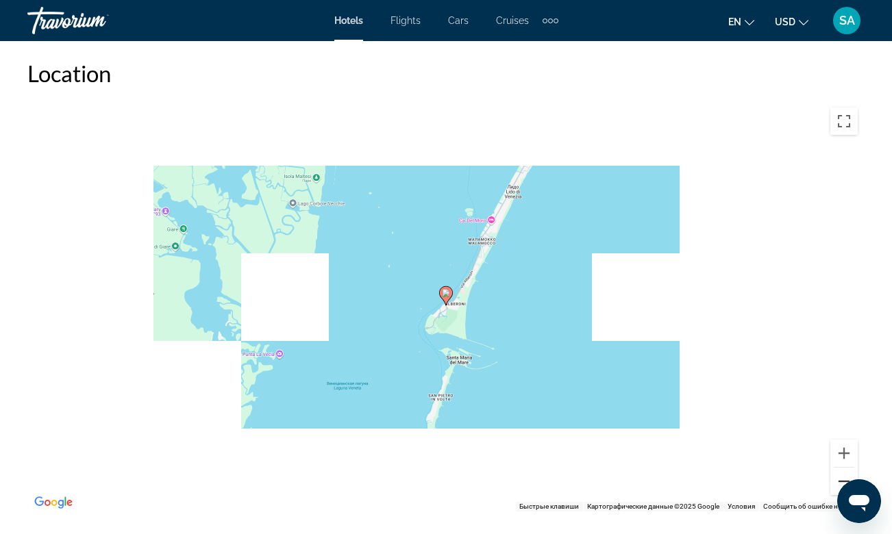
click at [842, 478] on button "Уменьшить" at bounding box center [843, 481] width 27 height 27
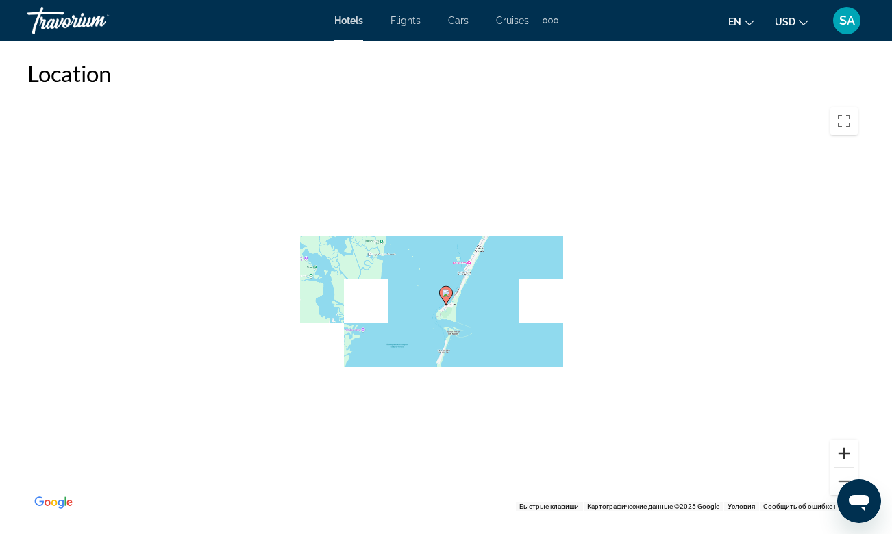
click at [843, 453] on button "Увеличить" at bounding box center [843, 453] width 27 height 27
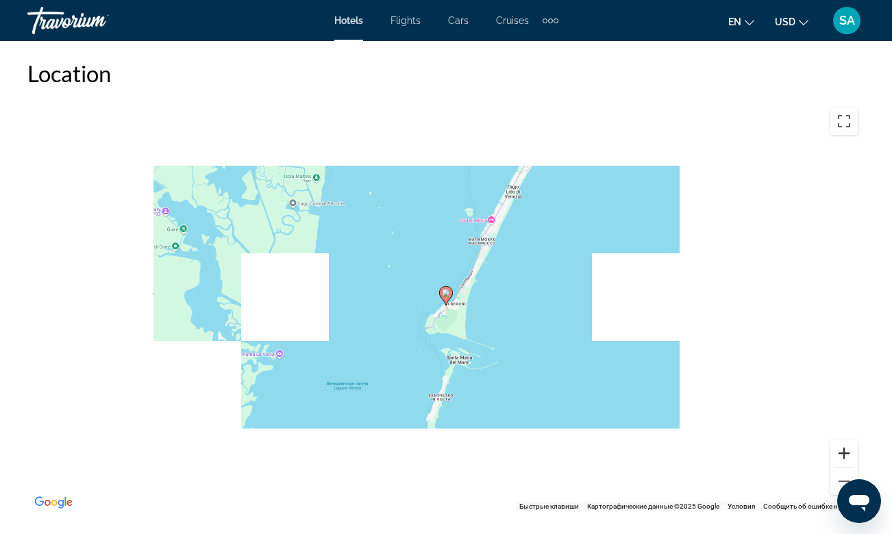
click at [843, 453] on button "Увеличить" at bounding box center [843, 453] width 27 height 27
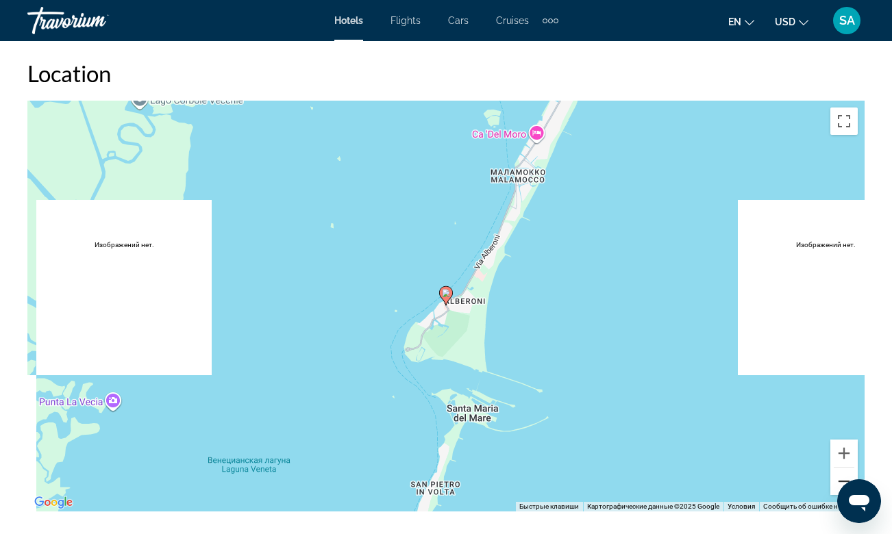
click at [845, 480] on button "Уменьшить" at bounding box center [843, 481] width 27 height 27
